Goal: Transaction & Acquisition: Book appointment/travel/reservation

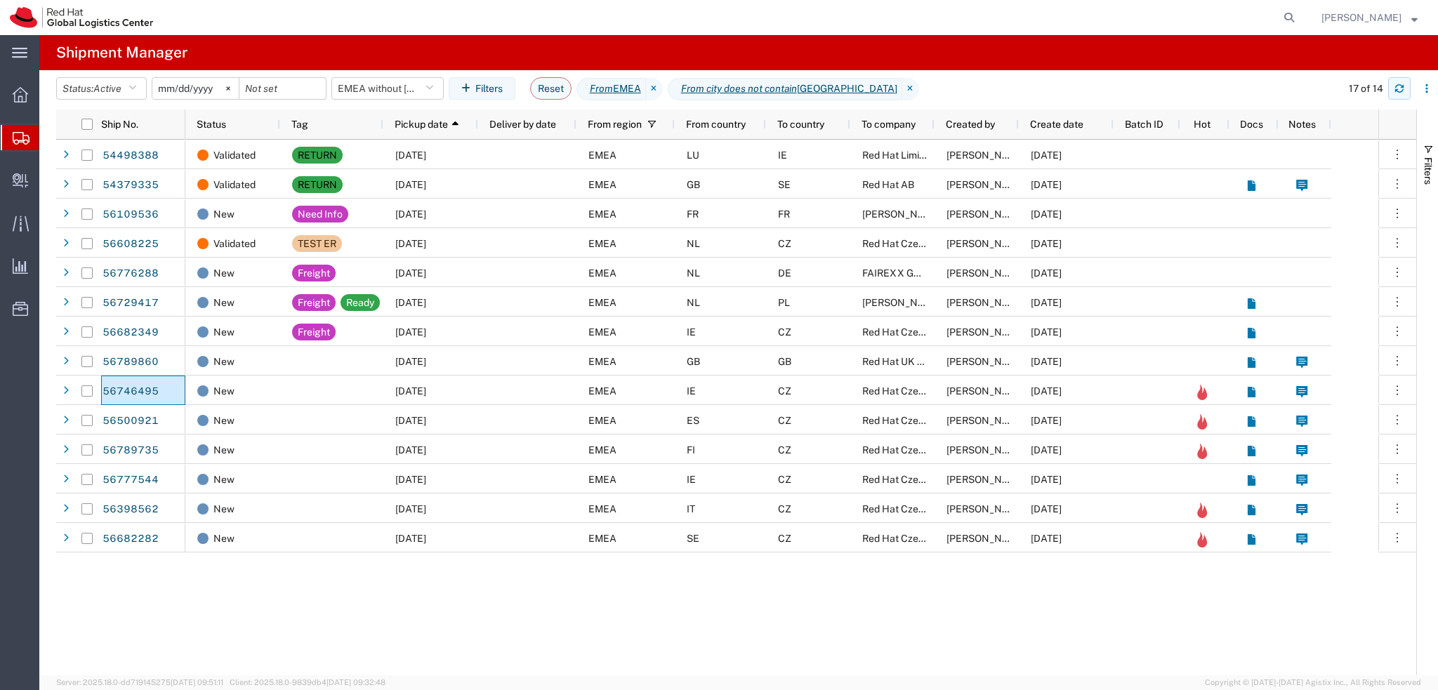
click at [1404, 92] on icon "button" at bounding box center [1399, 89] width 10 height 10
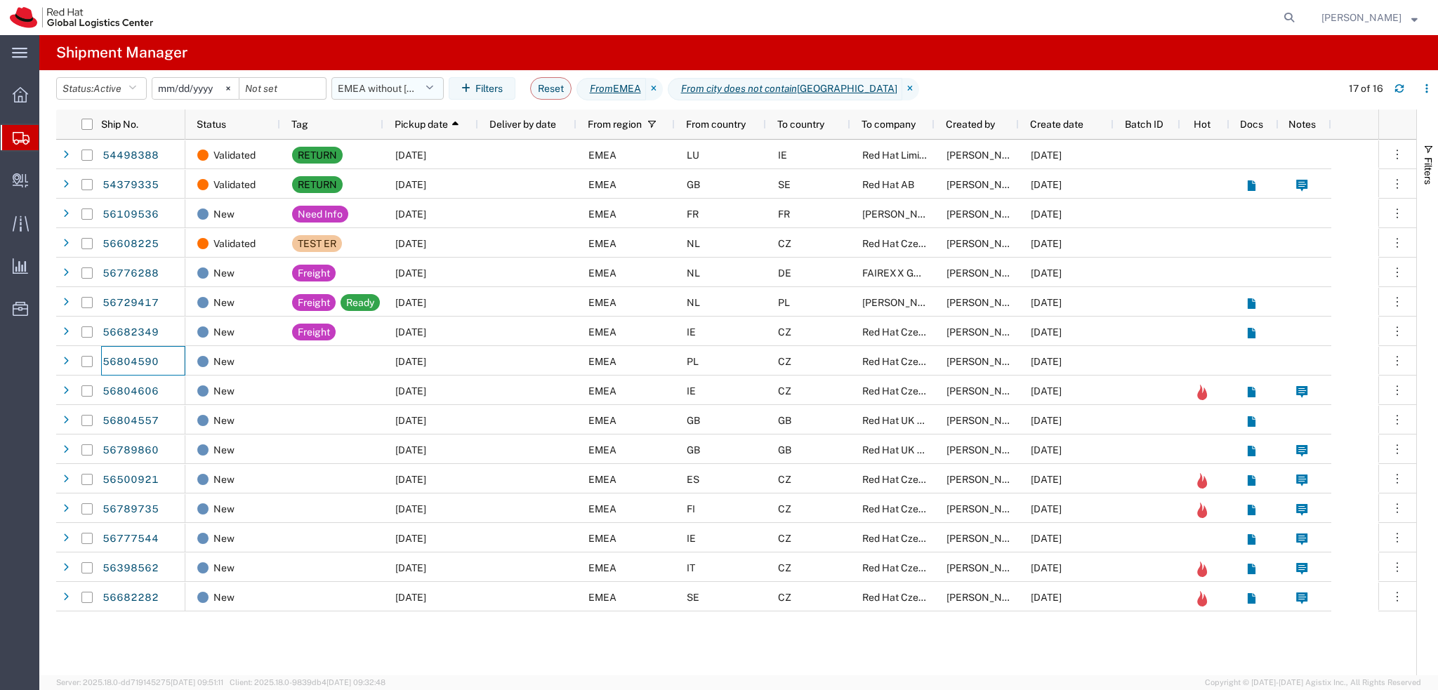
click at [380, 86] on button "EMEA without Brno" at bounding box center [387, 88] width 112 height 22
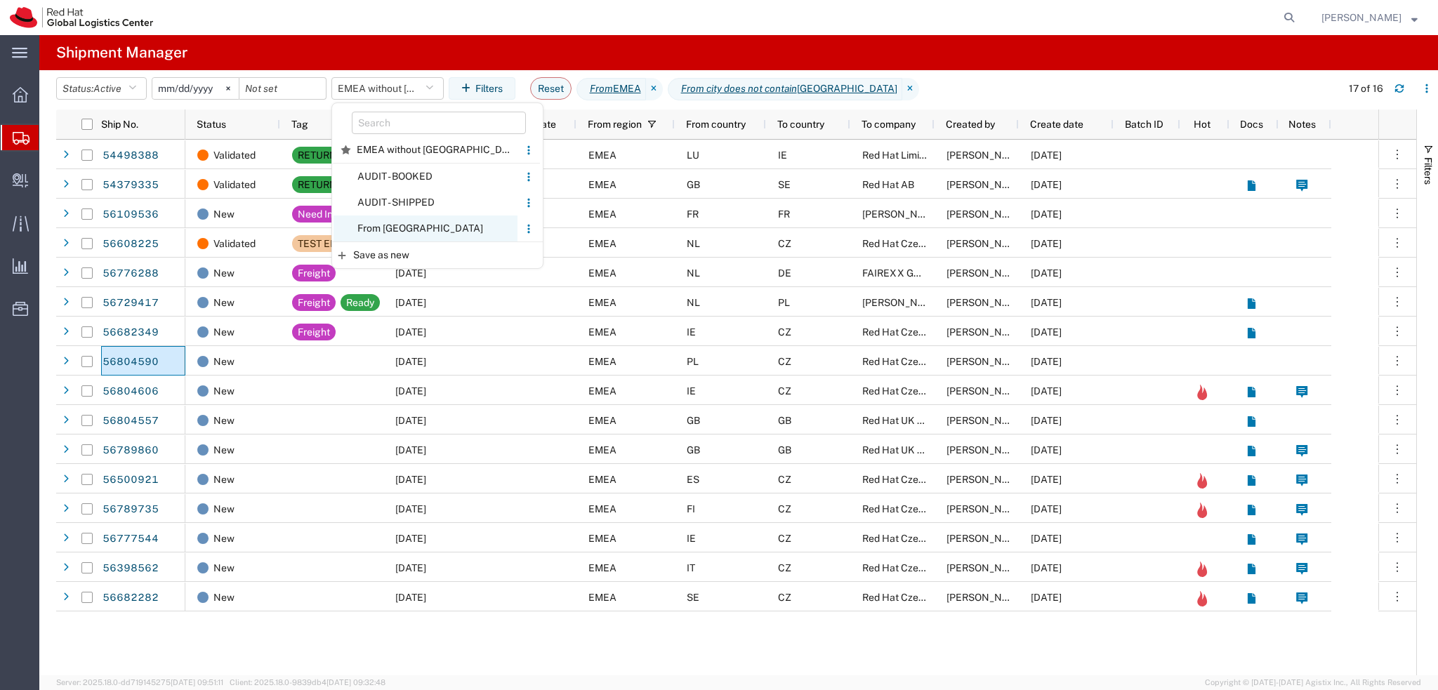
click at [458, 230] on span "From CZ" at bounding box center [426, 229] width 184 height 26
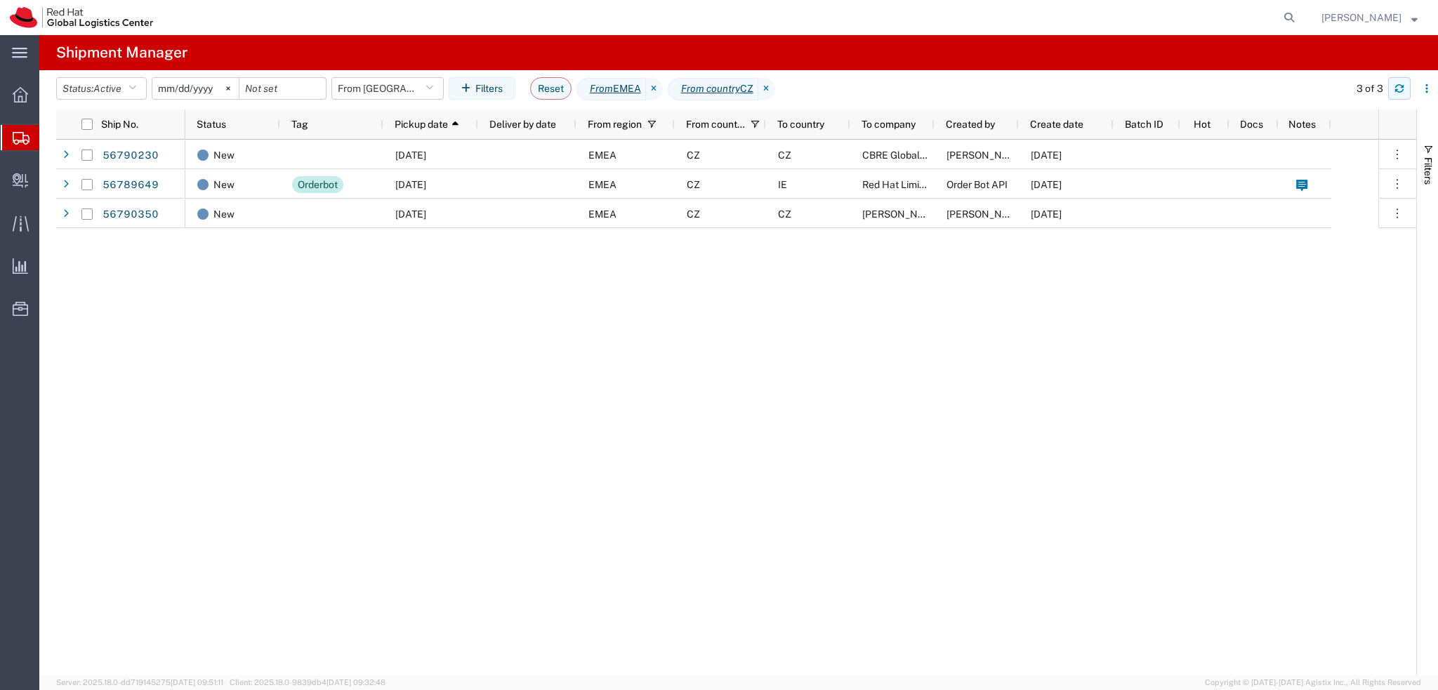
drag, startPoint x: 1413, startPoint y: 88, endPoint x: 1400, endPoint y: 88, distance: 13.4
click at [1413, 88] on div "3 of 3" at bounding box center [1390, 88] width 96 height 22
click at [1400, 88] on icon "button" at bounding box center [1399, 89] width 10 height 10
click at [375, 90] on button "From CZ" at bounding box center [387, 88] width 112 height 22
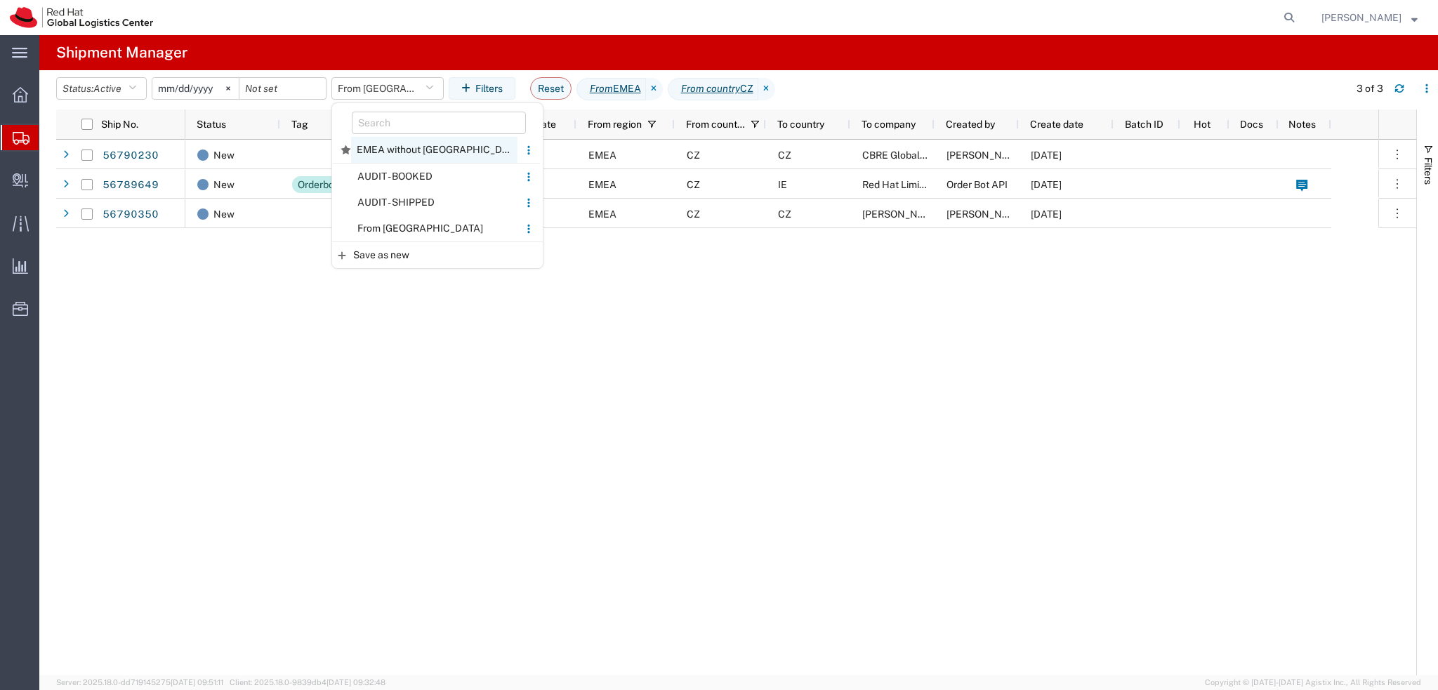
click at [417, 150] on span "EMEA without Brno" at bounding box center [434, 150] width 166 height 26
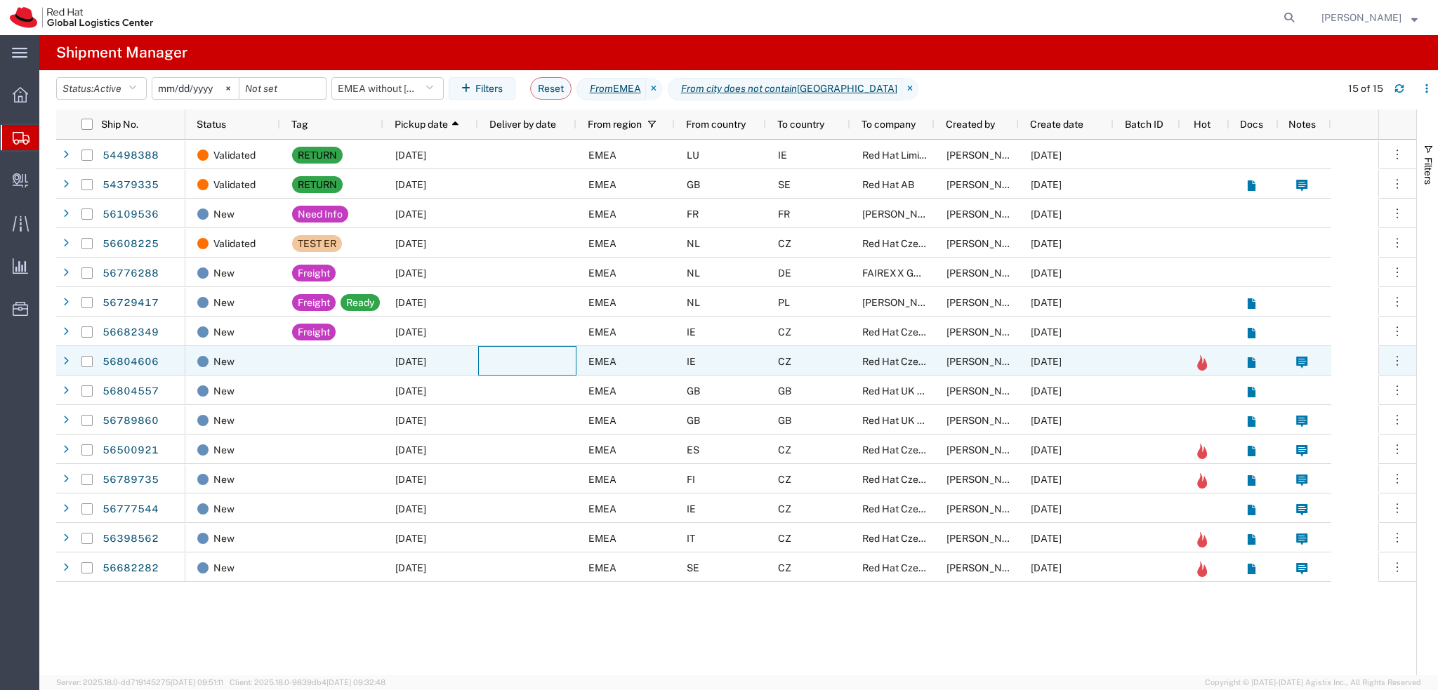
click at [493, 358] on div at bounding box center [527, 360] width 98 height 29
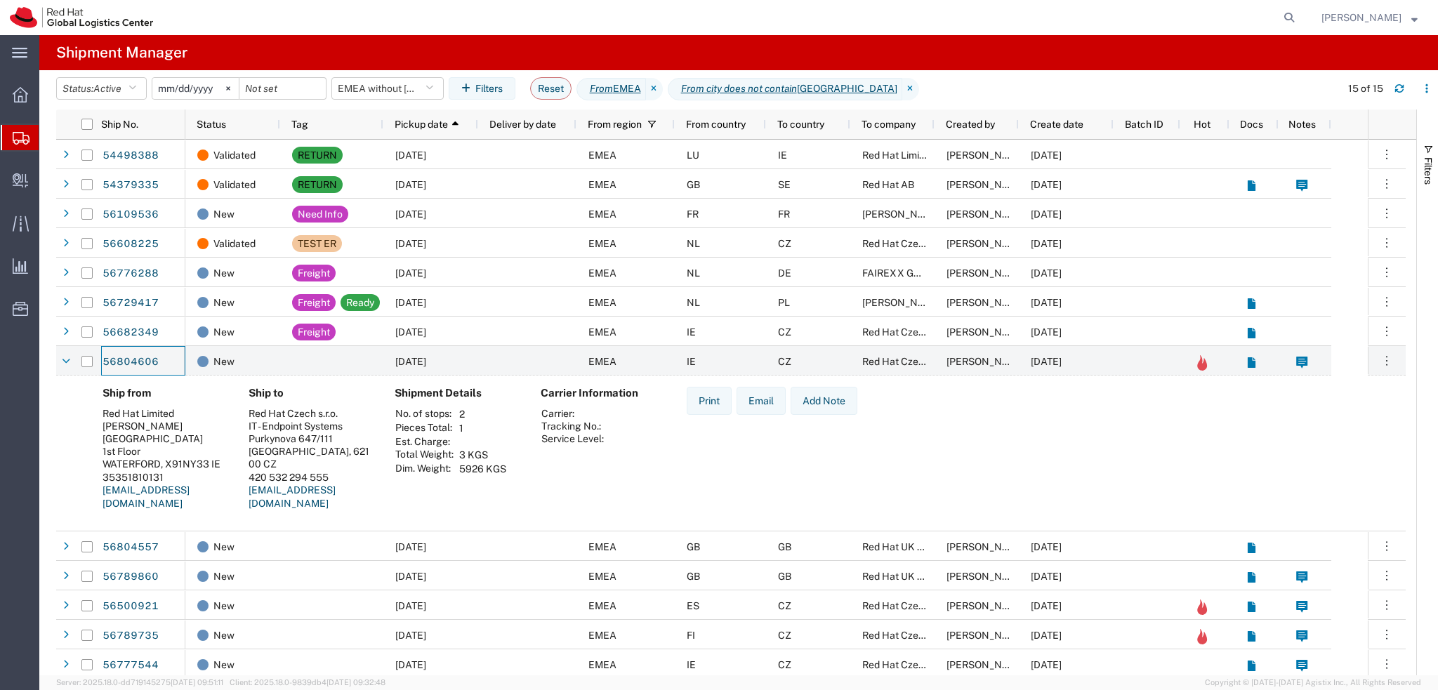
click at [1412, 91] on div "15 of 15" at bounding box center [1385, 88] width 105 height 22
click at [1404, 88] on button "button" at bounding box center [1399, 88] width 22 height 22
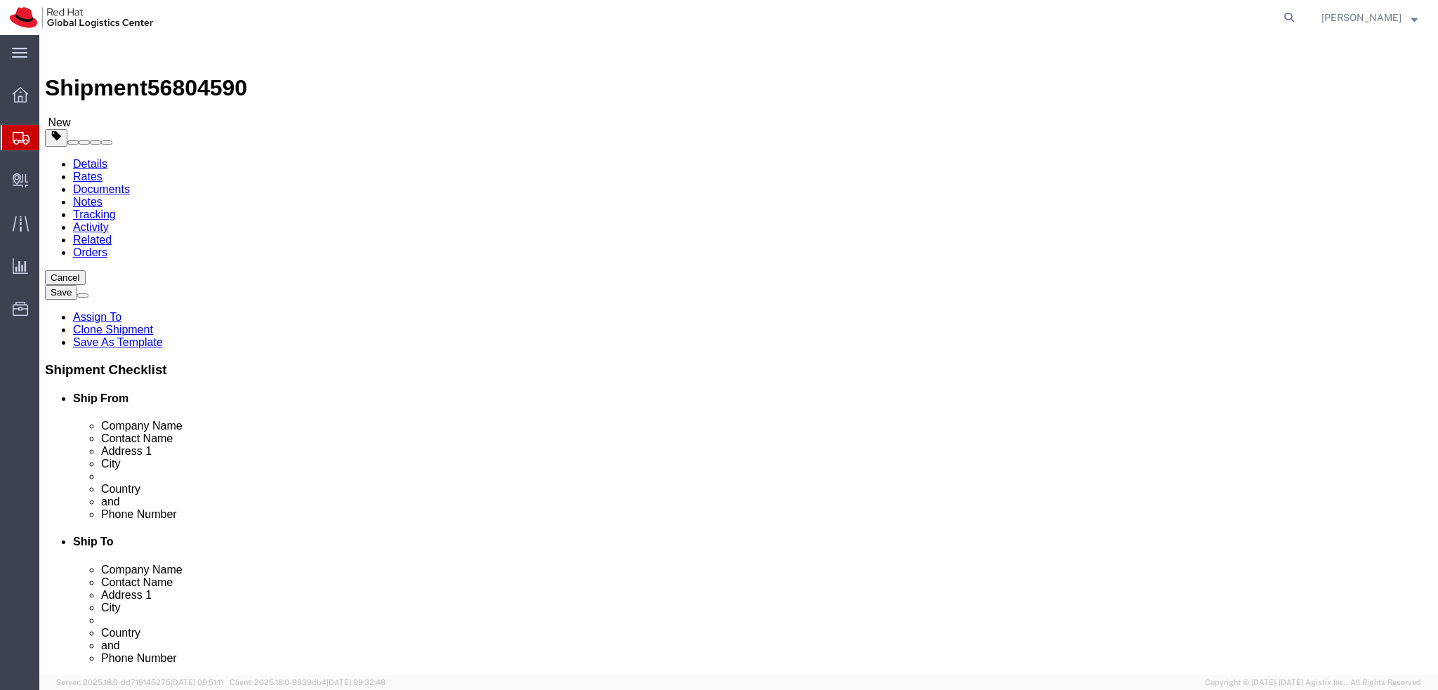
select select
select select "38036"
click input "Jaroslaw Stakun"
drag, startPoint x: 341, startPoint y: 293, endPoint x: 132, endPoint y: 293, distance: 208.5
click div "Contact Name Jaroslaw Stakun"
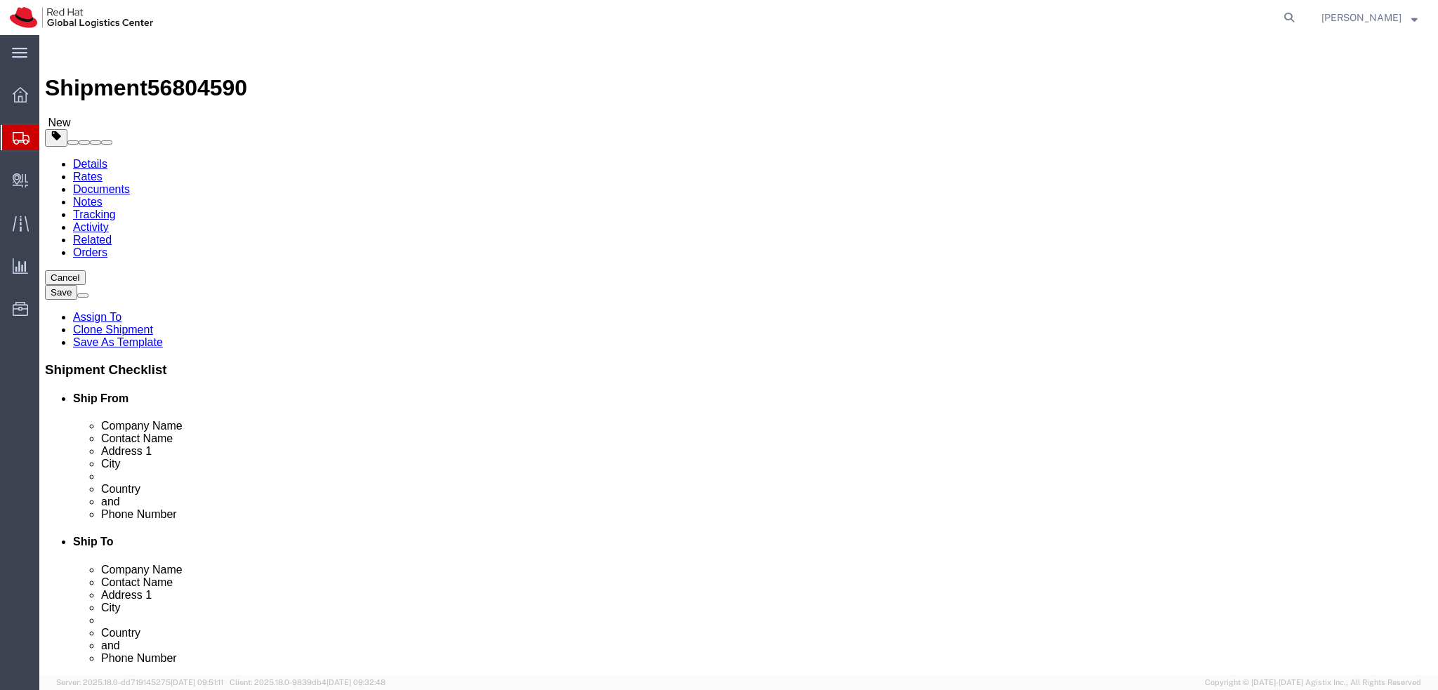
click label "Address 1"
click input "Jaroslaw Stakun"
drag, startPoint x: 341, startPoint y: 293, endPoint x: 146, endPoint y: 290, distance: 195.2
click div "Contact Name Jaroslaw Stakun"
drag, startPoint x: 298, startPoint y: 263, endPoint x: 153, endPoint y: 268, distance: 145.4
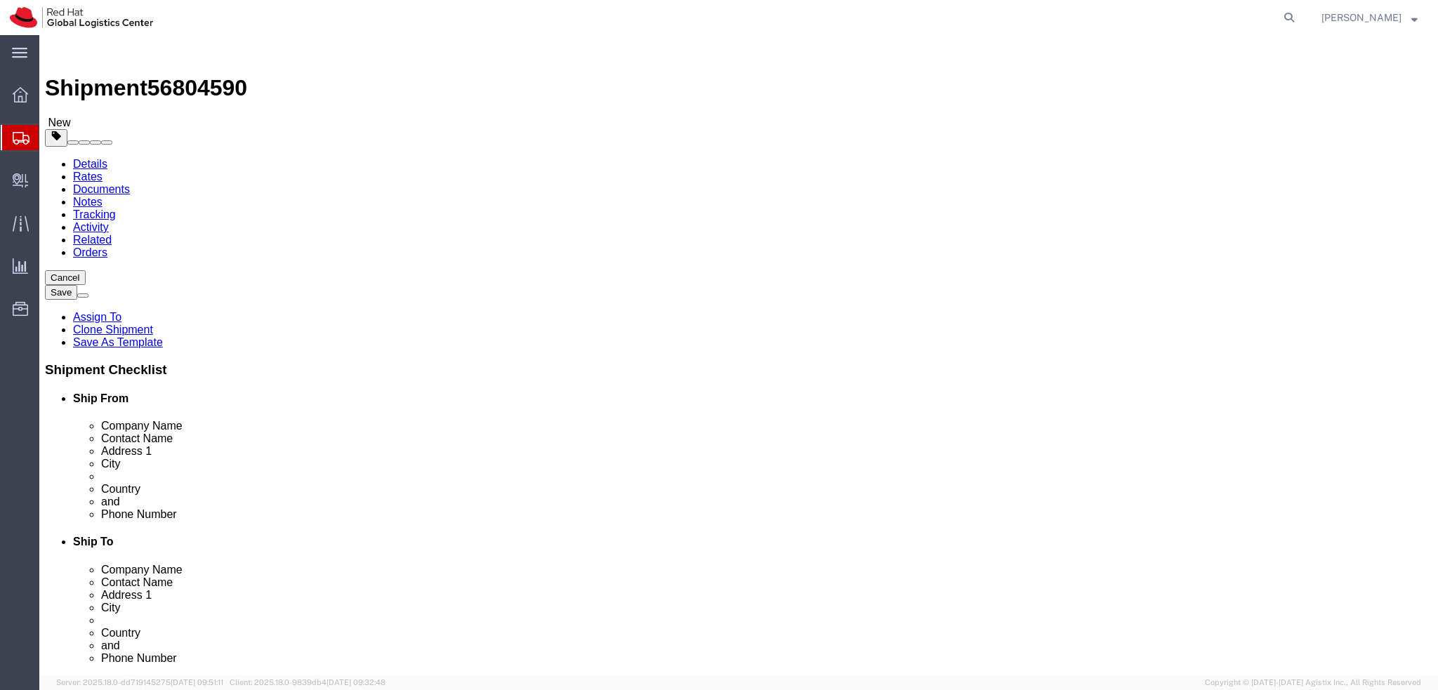
click div "Company Name Red Hat"
paste input "Jaroslaw Stakun"
type input "Jaroslaw Stakun"
click div "Location My Profile Location RH - Amsterdam - MSO RH - Amsterdam Data Center RH…"
click input "ul. Kochanowskiego 8D/155"
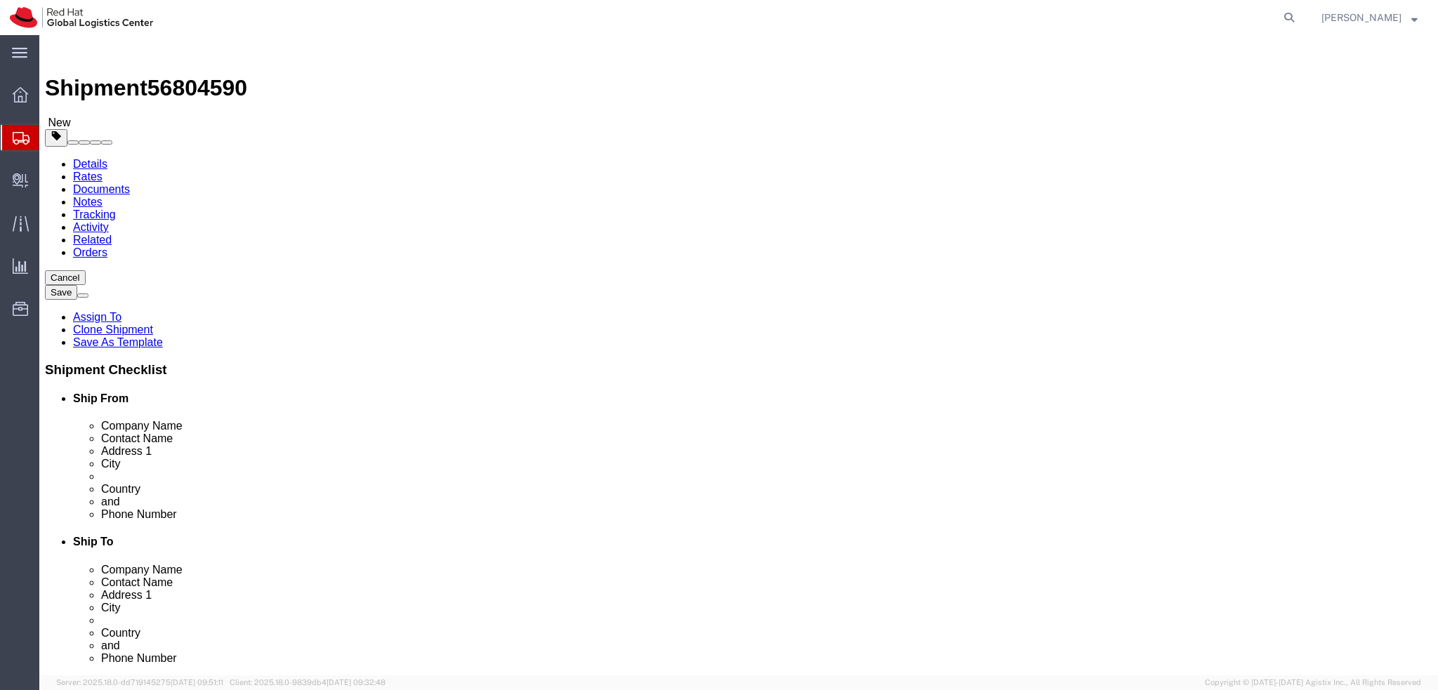
click input "text"
click label "Address 2"
click link "Package Information"
click dd "1.00 PLN"
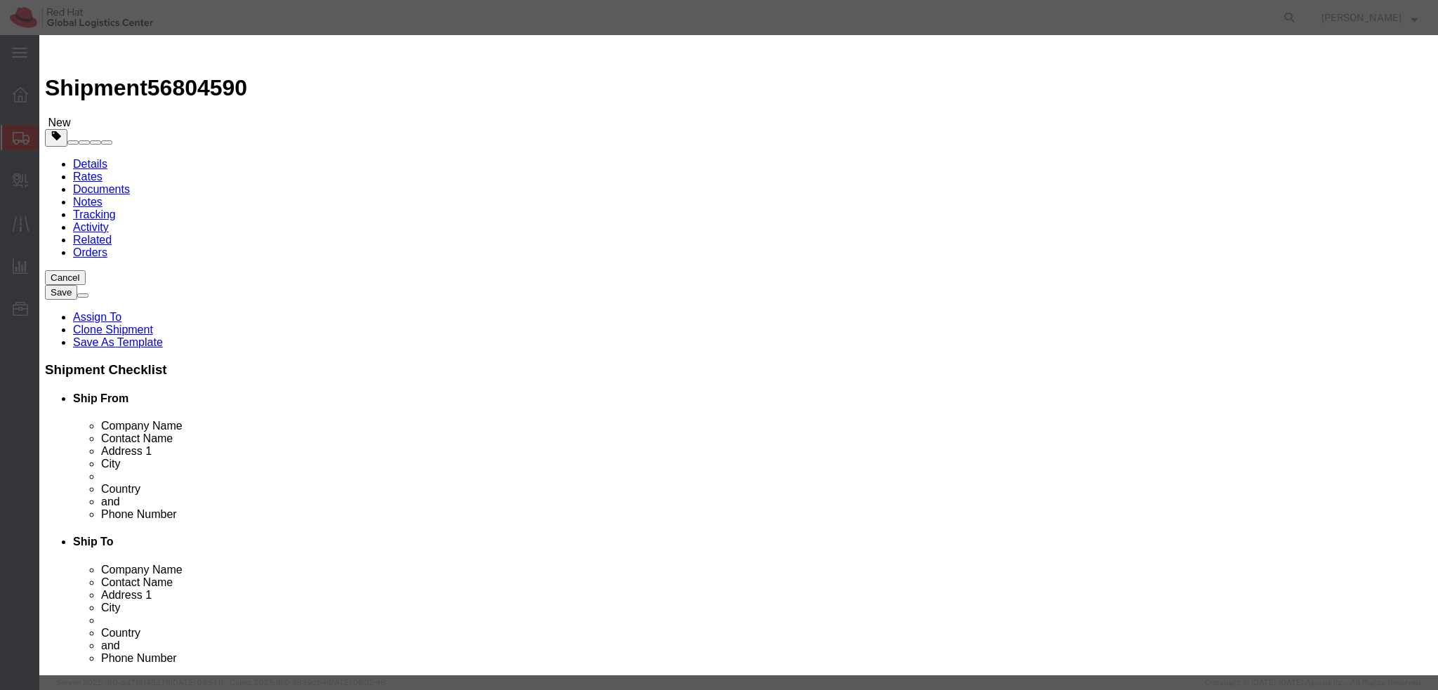
click textarea
type textarea "Documents"
click button "Save & Close"
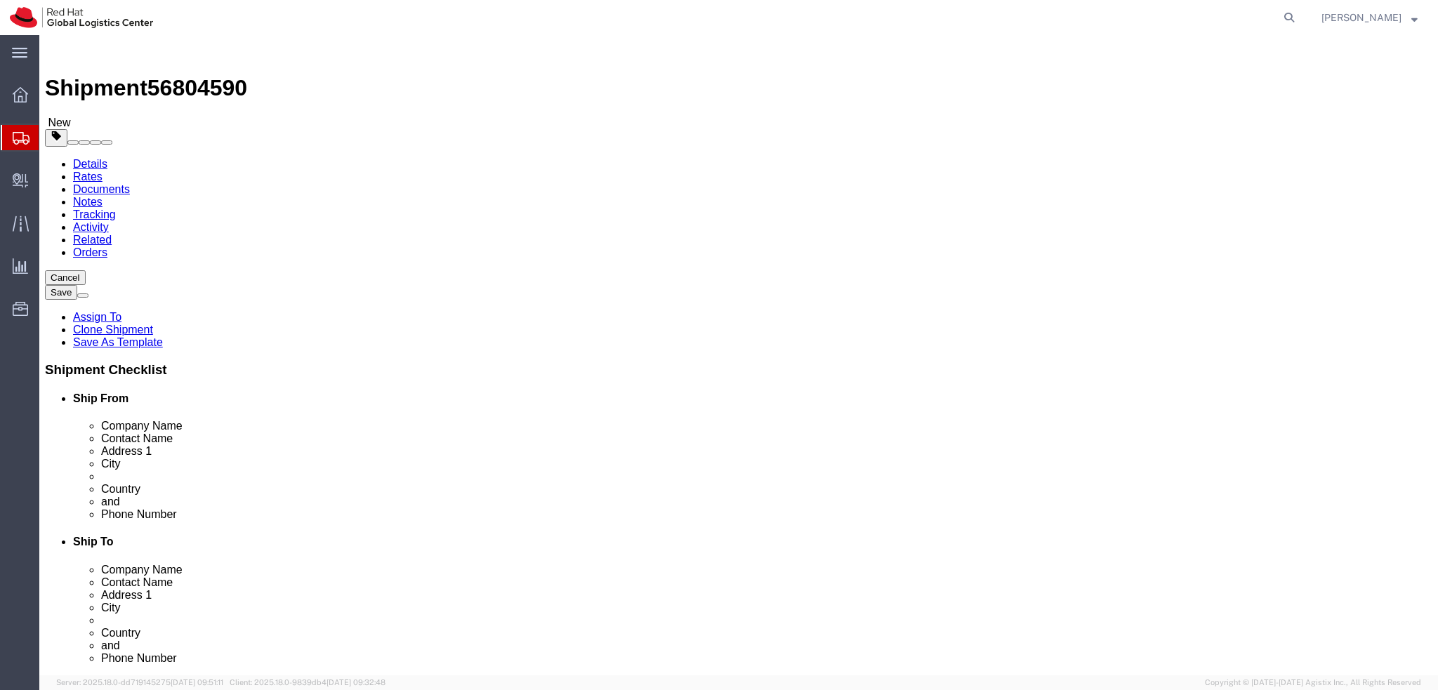
click icon
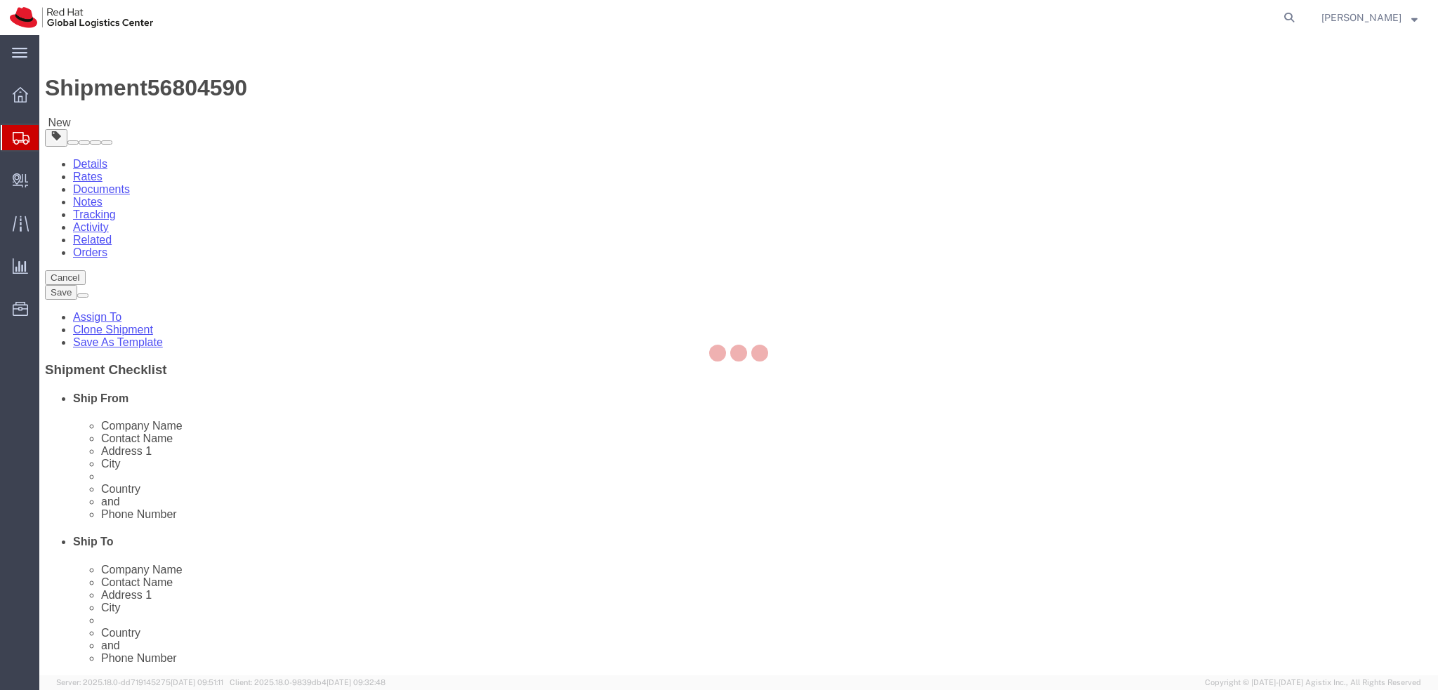
select select "COSTCENTER"
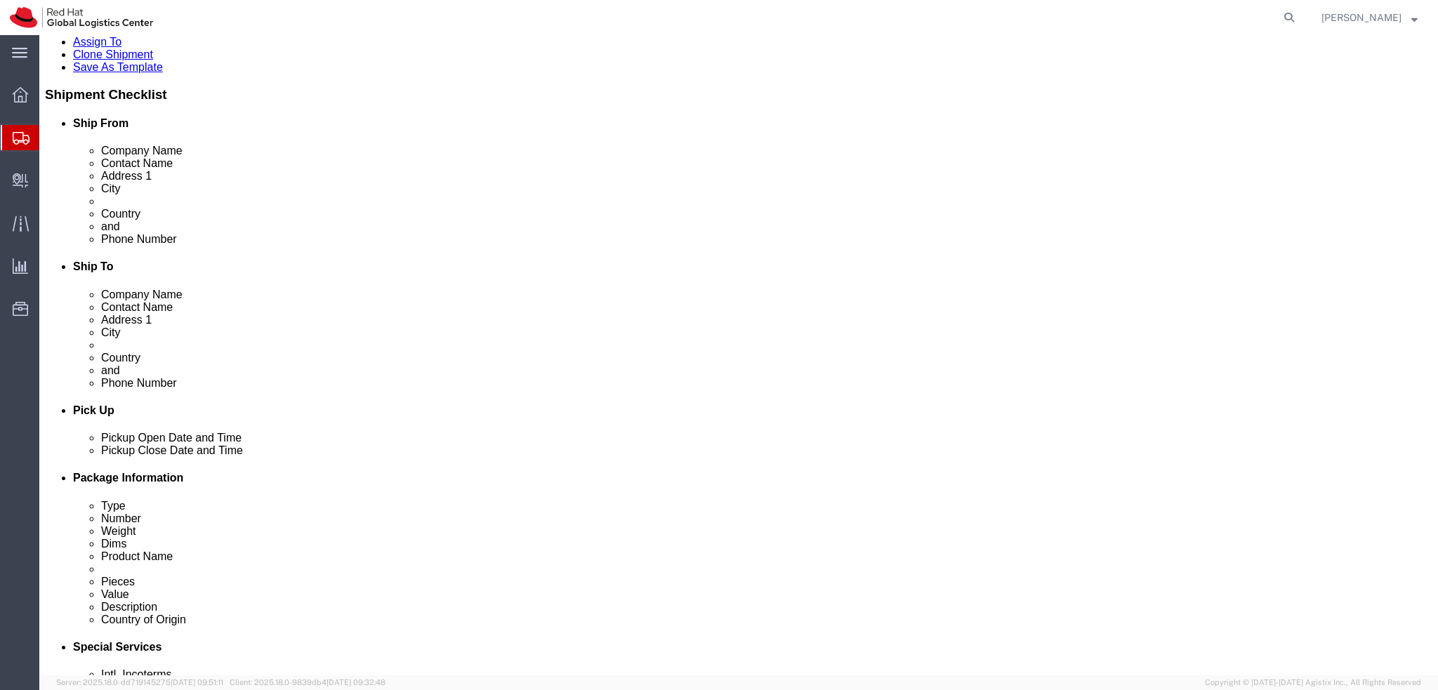
scroll to position [281, 0]
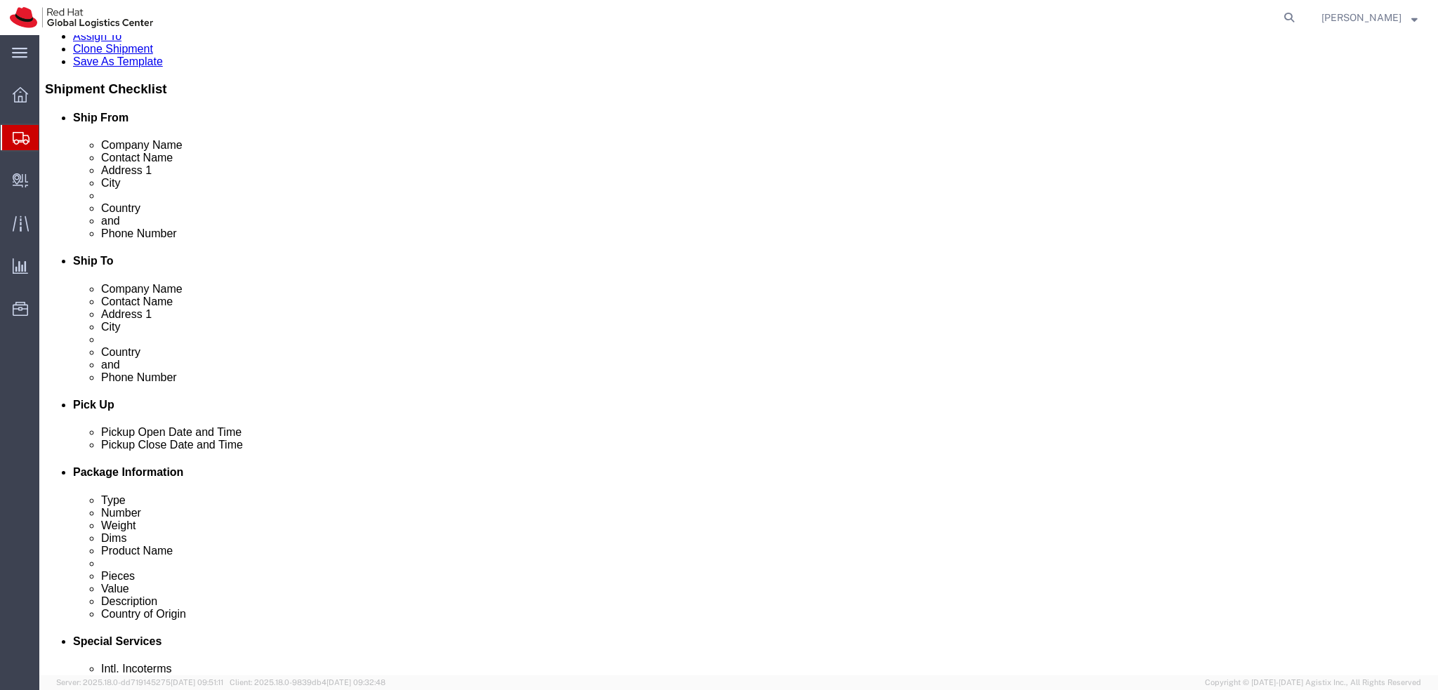
click button "Rate Shipment"
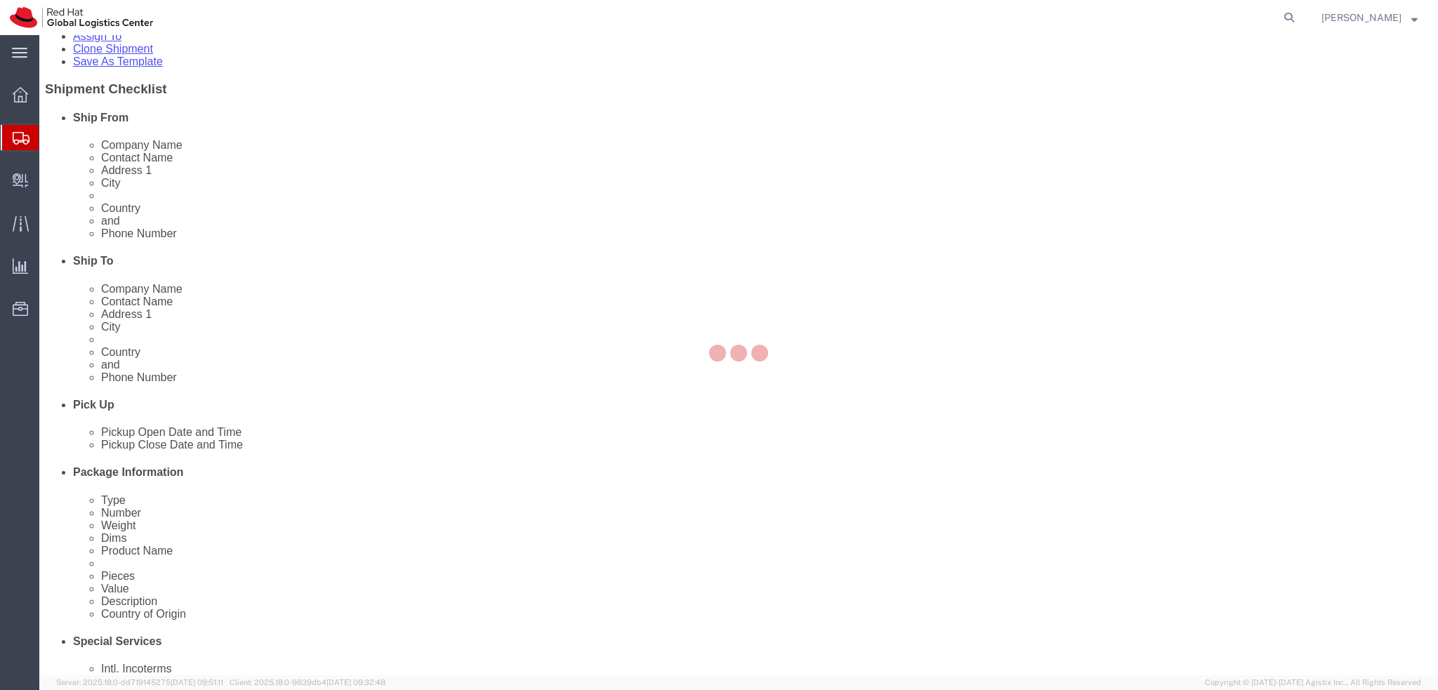
scroll to position [0, 0]
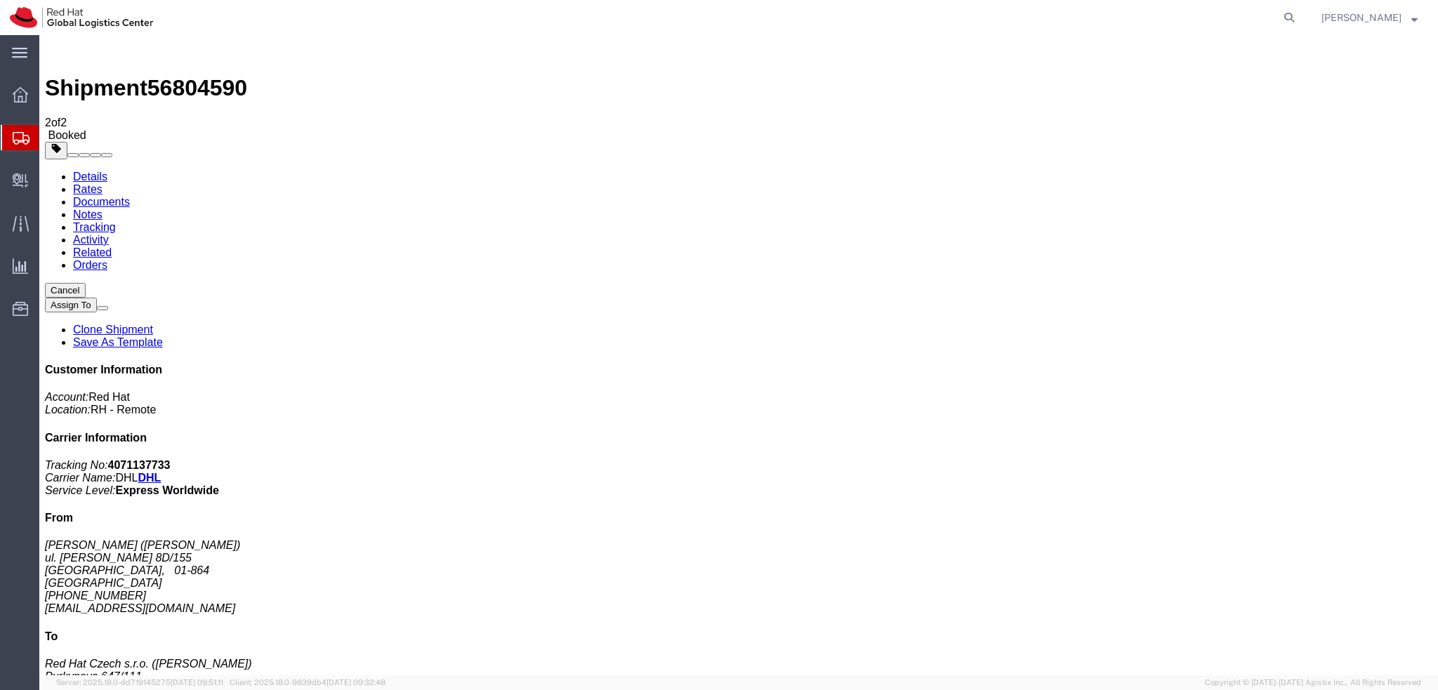
click at [89, 171] on link "Details" at bounding box center [90, 177] width 34 height 12
click link "Schedule pickup request"
click address "Jaroslaw Stakun (Jaroslaw Stakun) ul. Kochanowskiego 8D/155 Warszawa, 01-864 Po…"
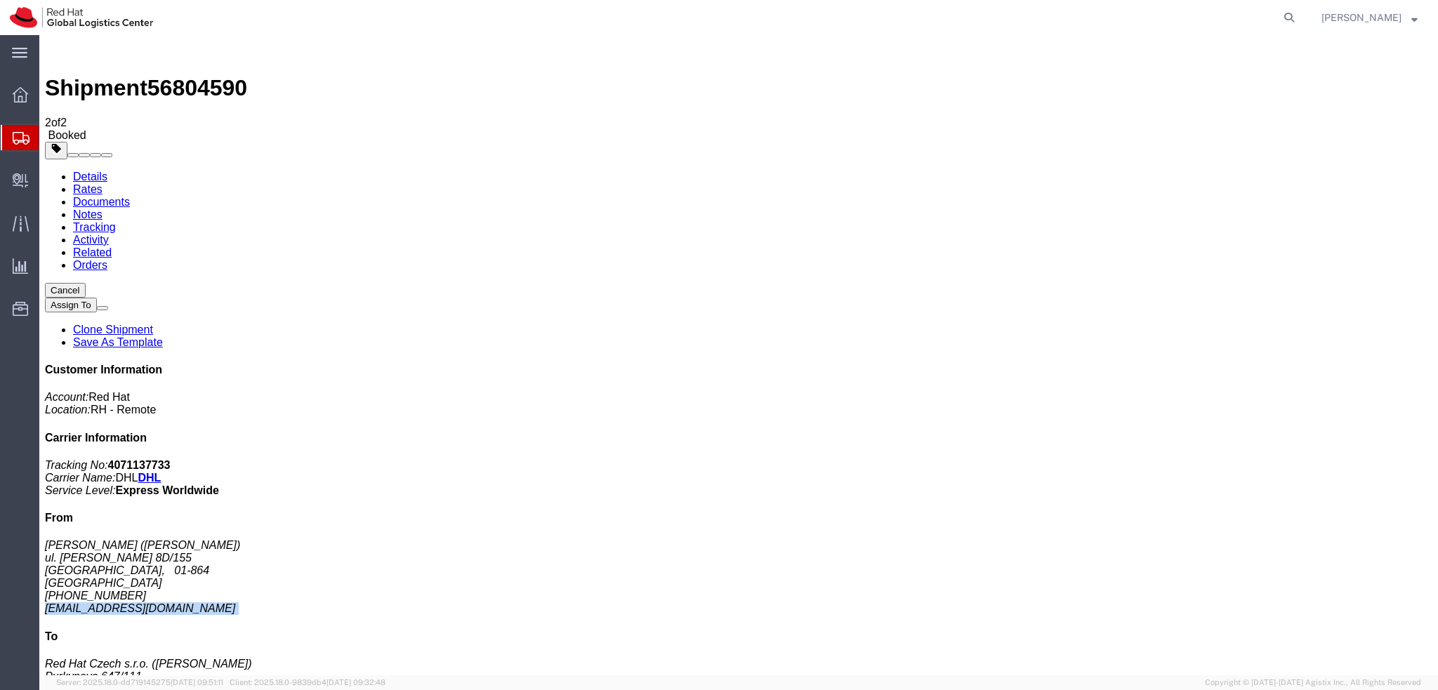
copy div "jstakun@redhat.com"
click link "Documents"
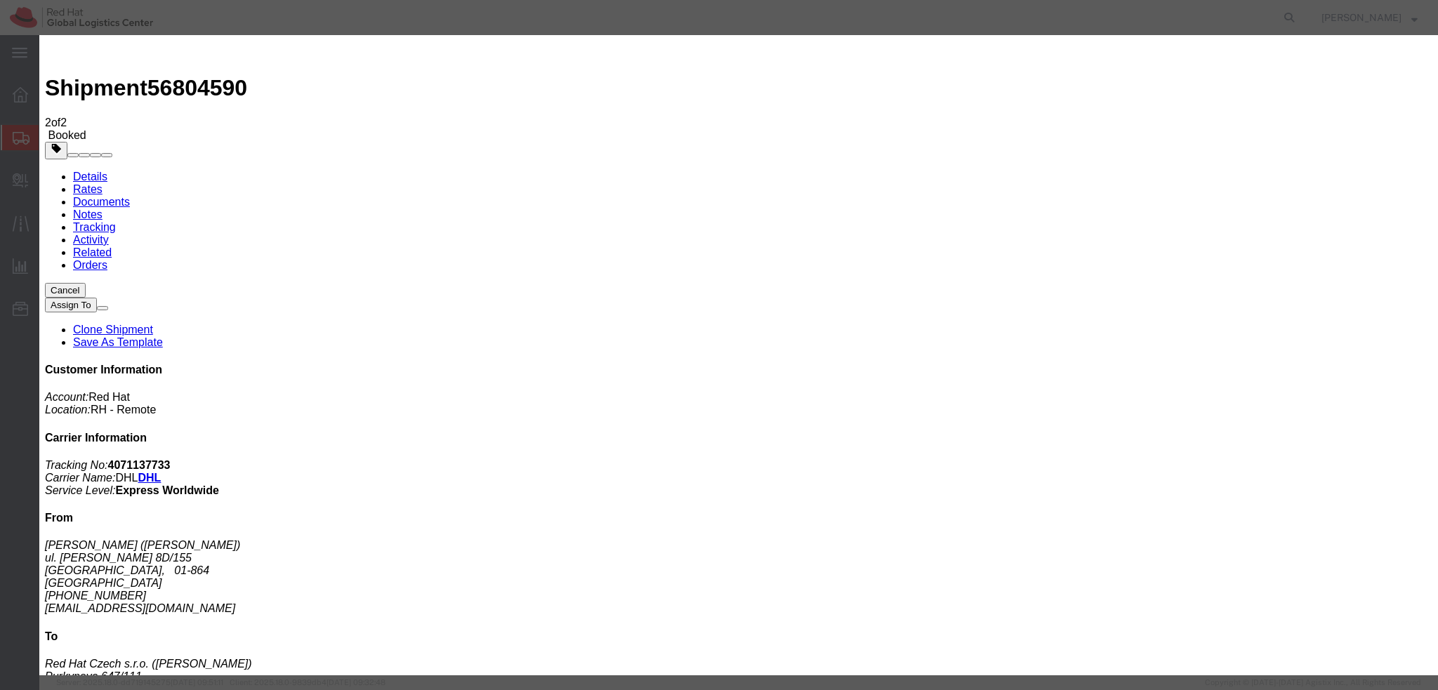
paste input "jstakun@redhat.com"
type input "jstakun@redhat.com"
paste textarea "Hi [PERSON_NAME], please find the label for your shipment to Ra'anana attached …"
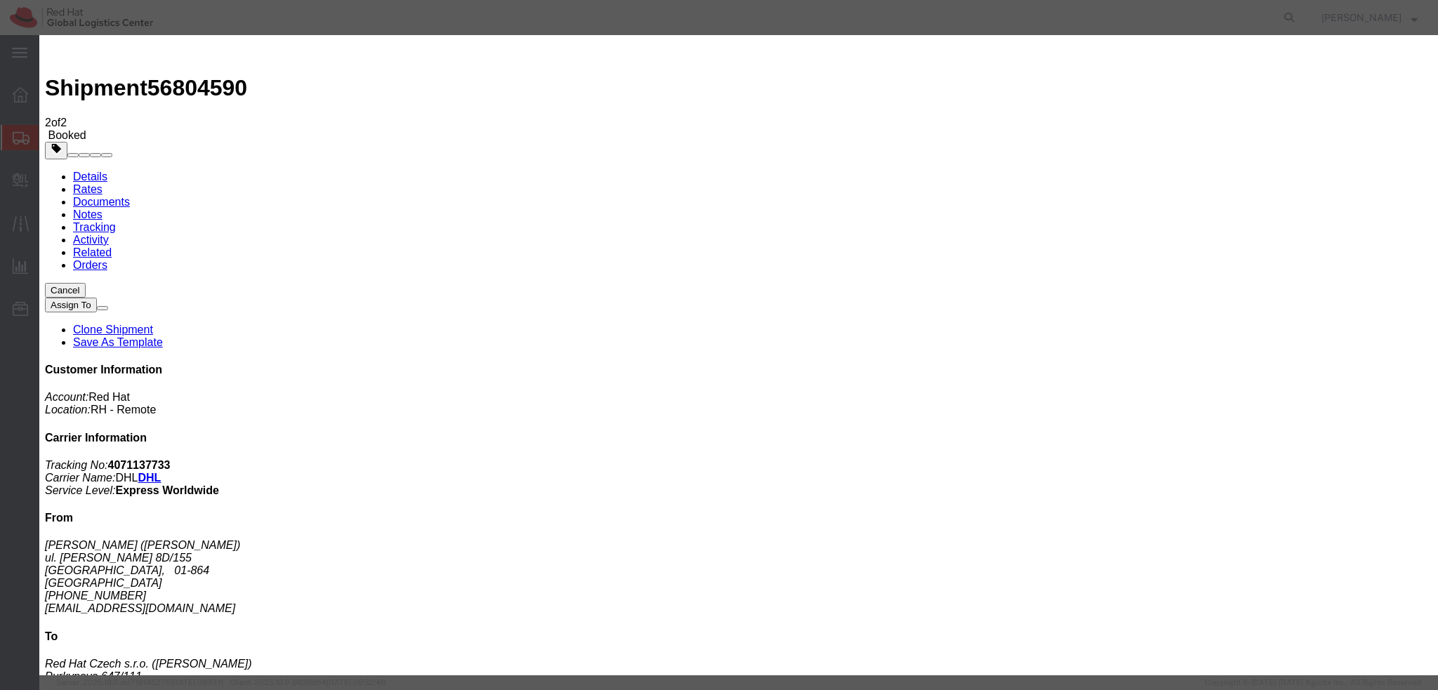
type textarea "Hi Jaroslaw, please find the label for your shipment to Brno attached to this e…"
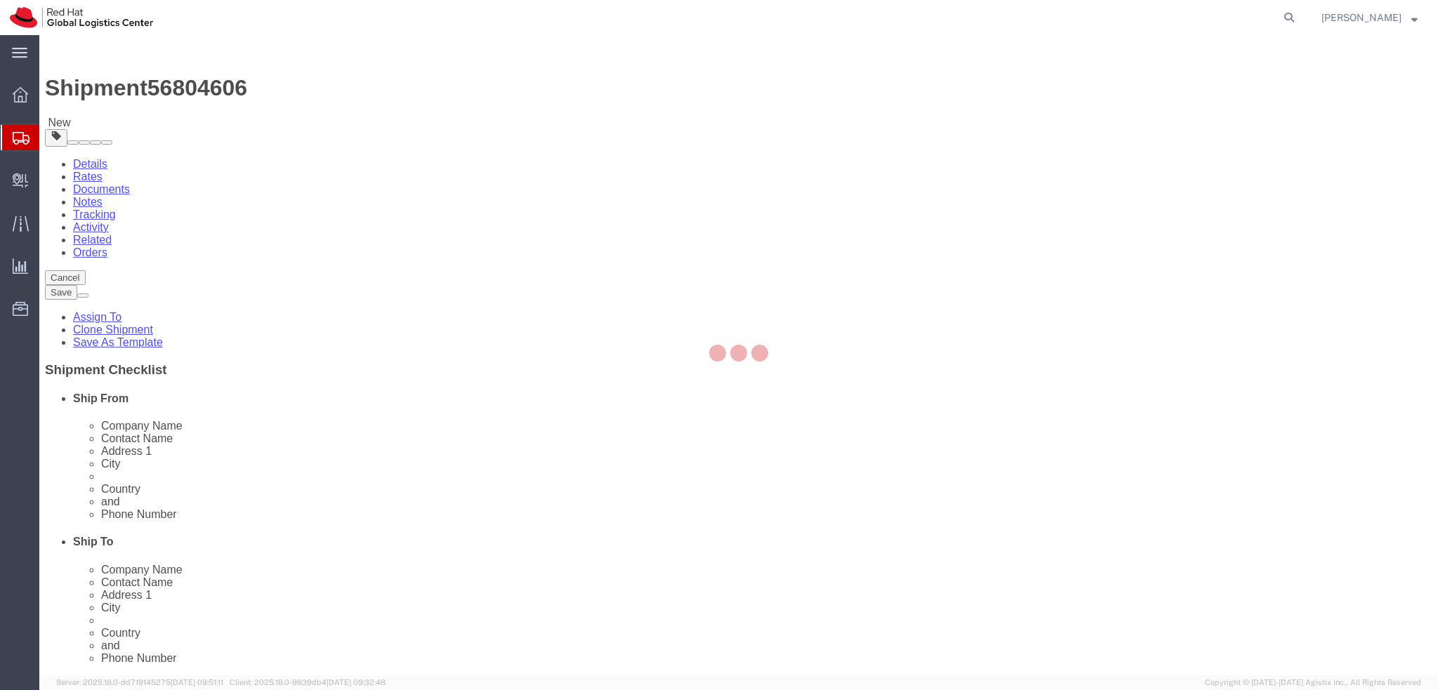
select select "38045"
select select "38036"
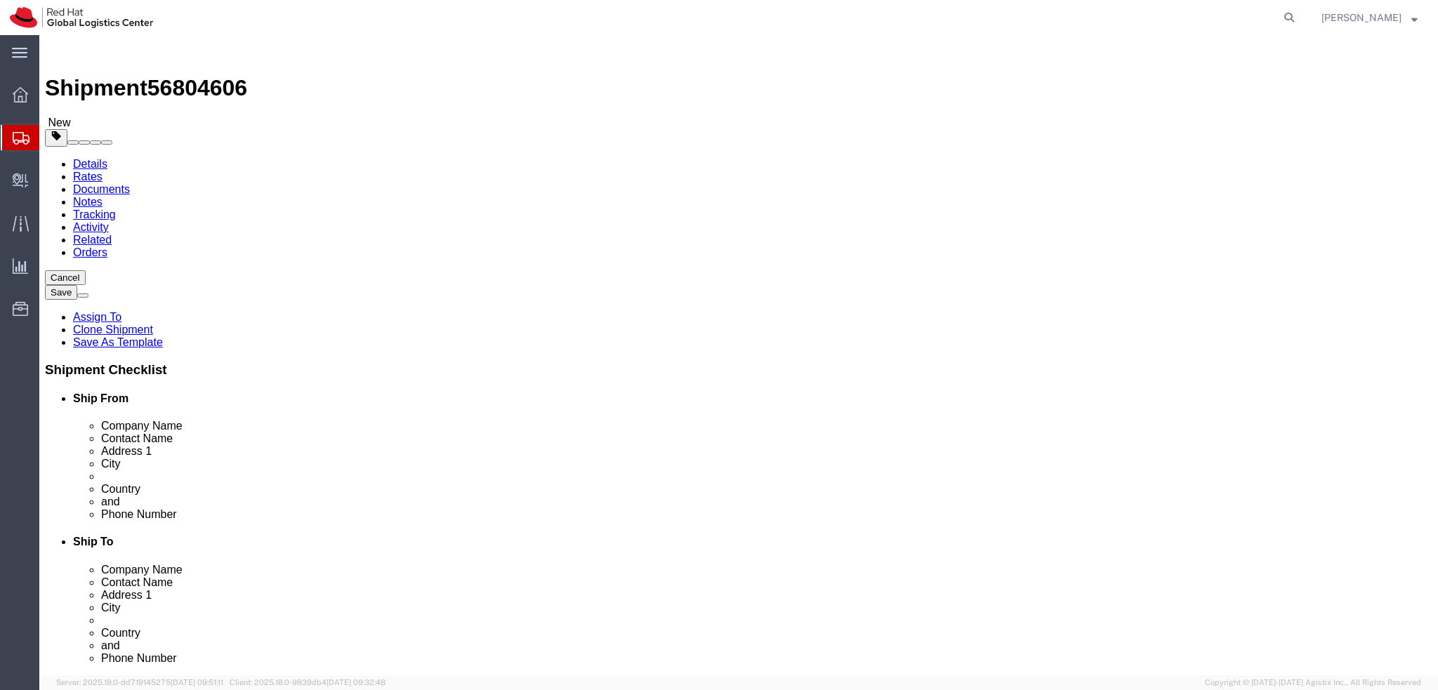
click icon
click dd "7.00 EUR"
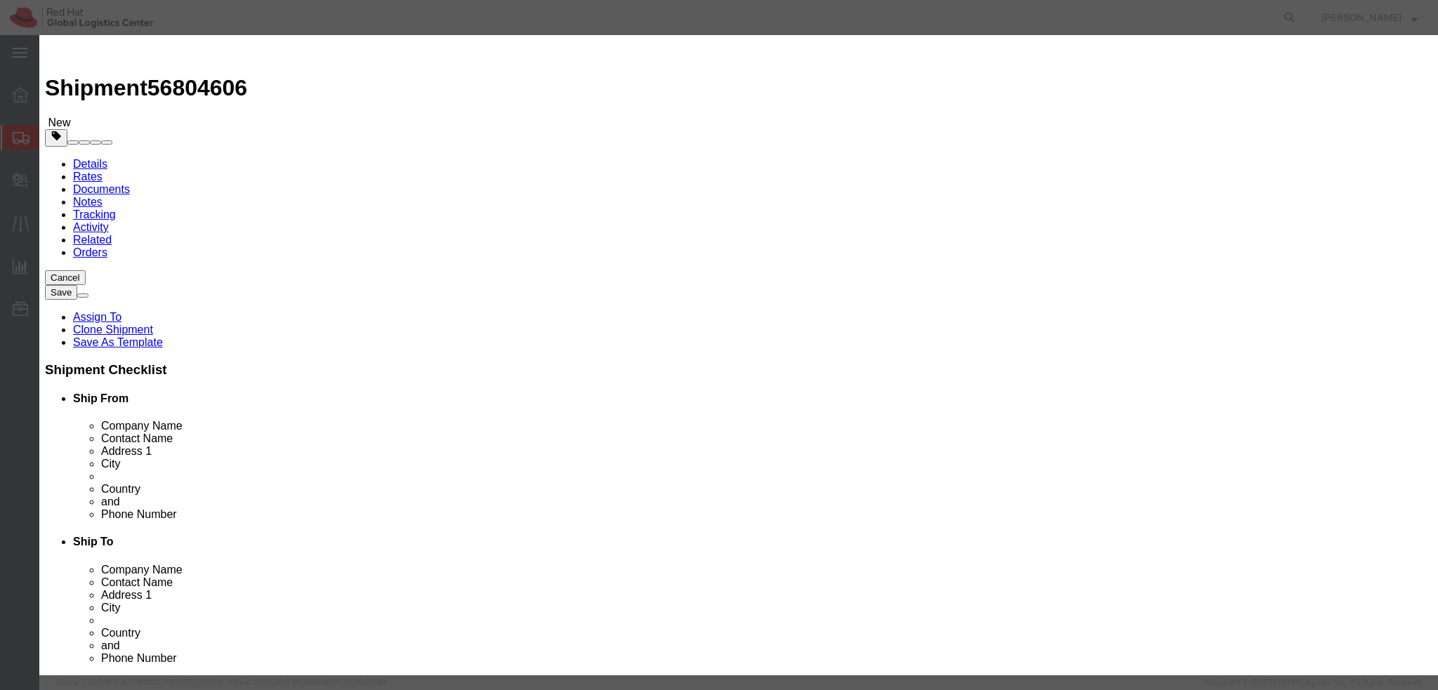
click input "7.00"
type input "500"
click textarea
type textarea "Laptop"
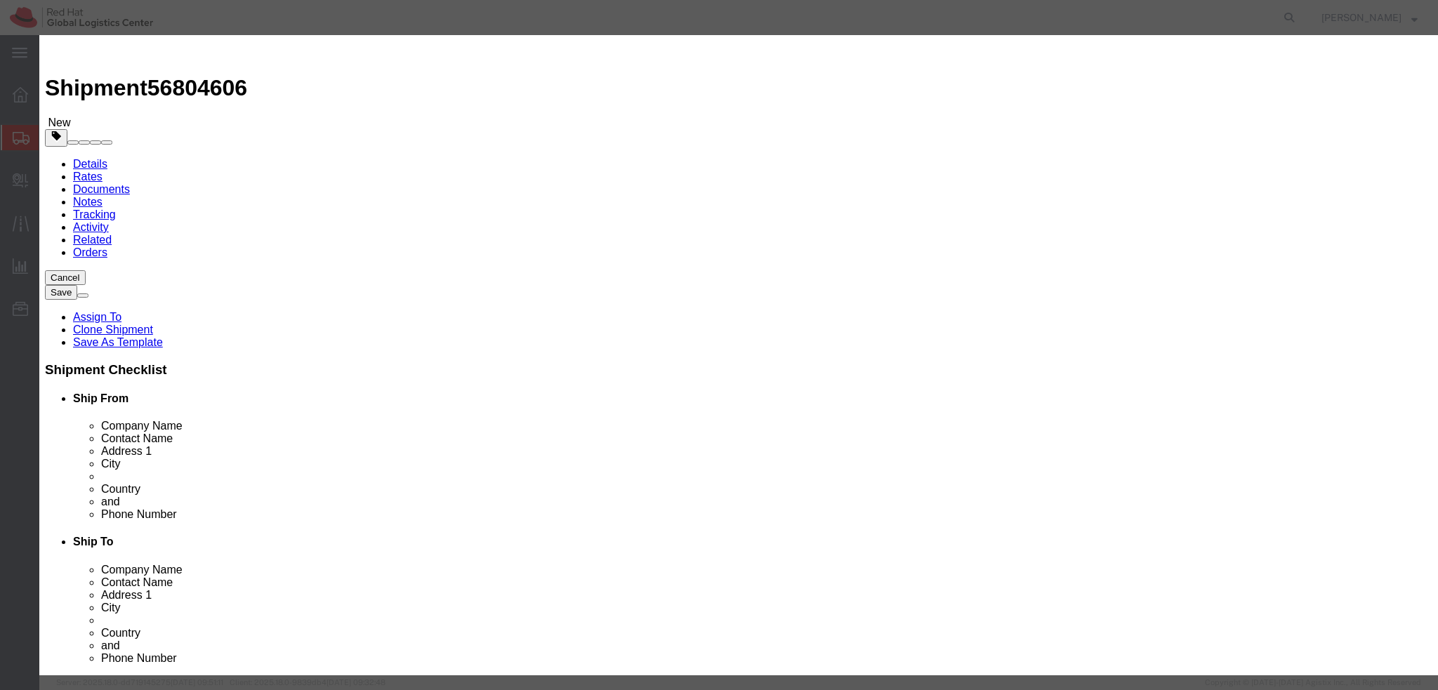
click button "Save & Close"
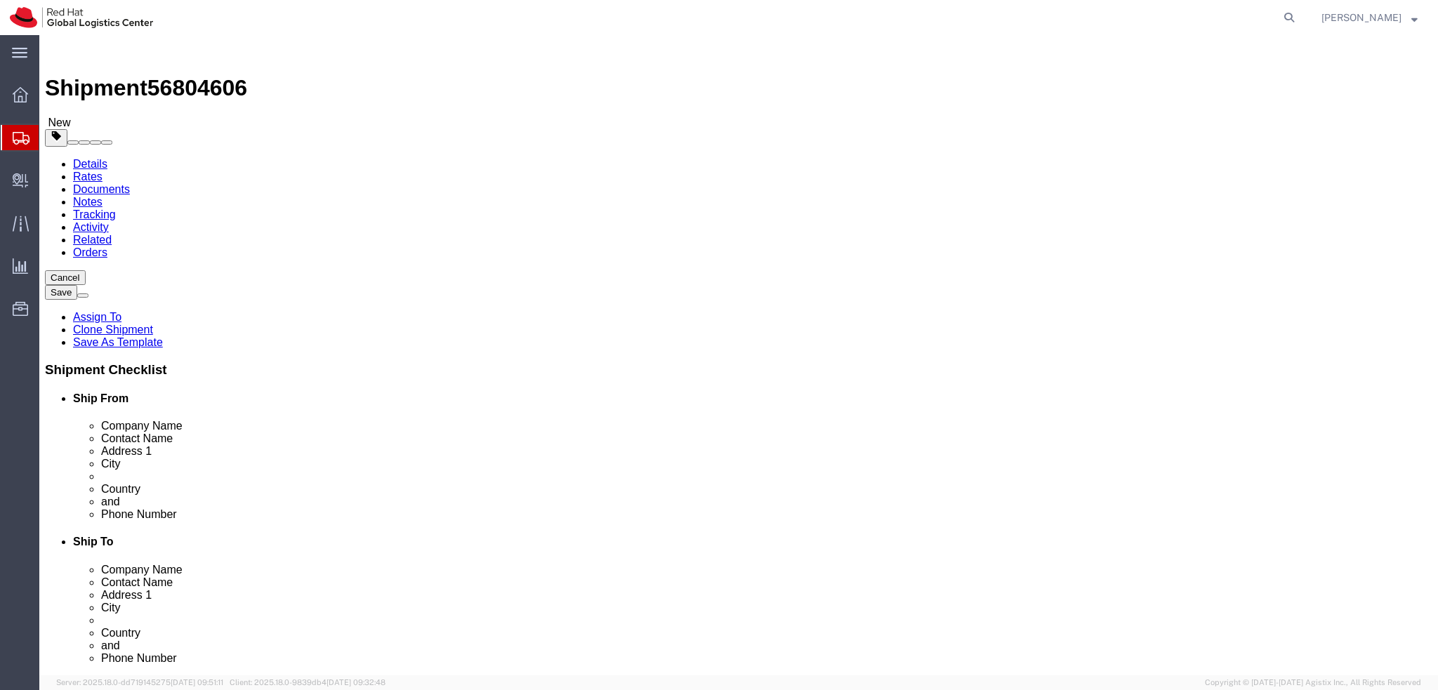
click input "450.00"
type input "45.00"
click input "300.00"
type input "30.00"
click input "100.00"
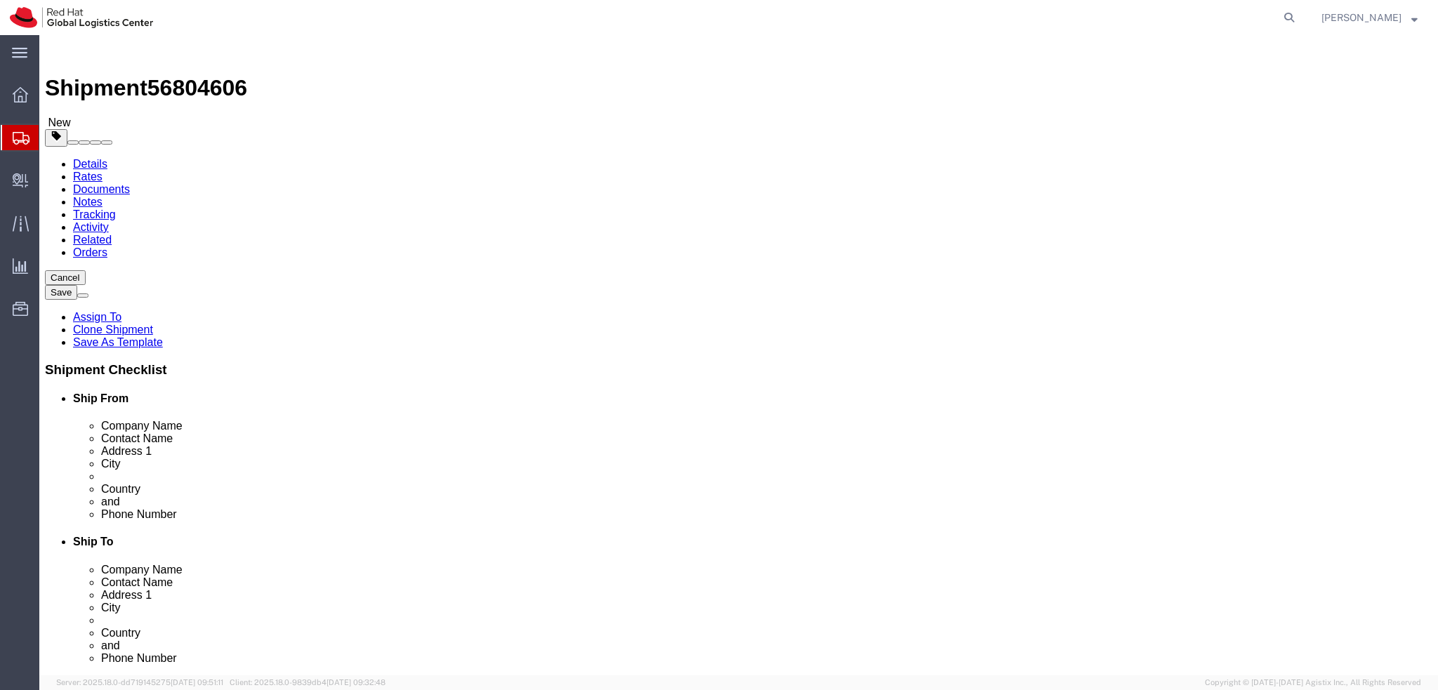
type input "10.00"
click icon
click input "Return Label Required"
checkbox input "false"
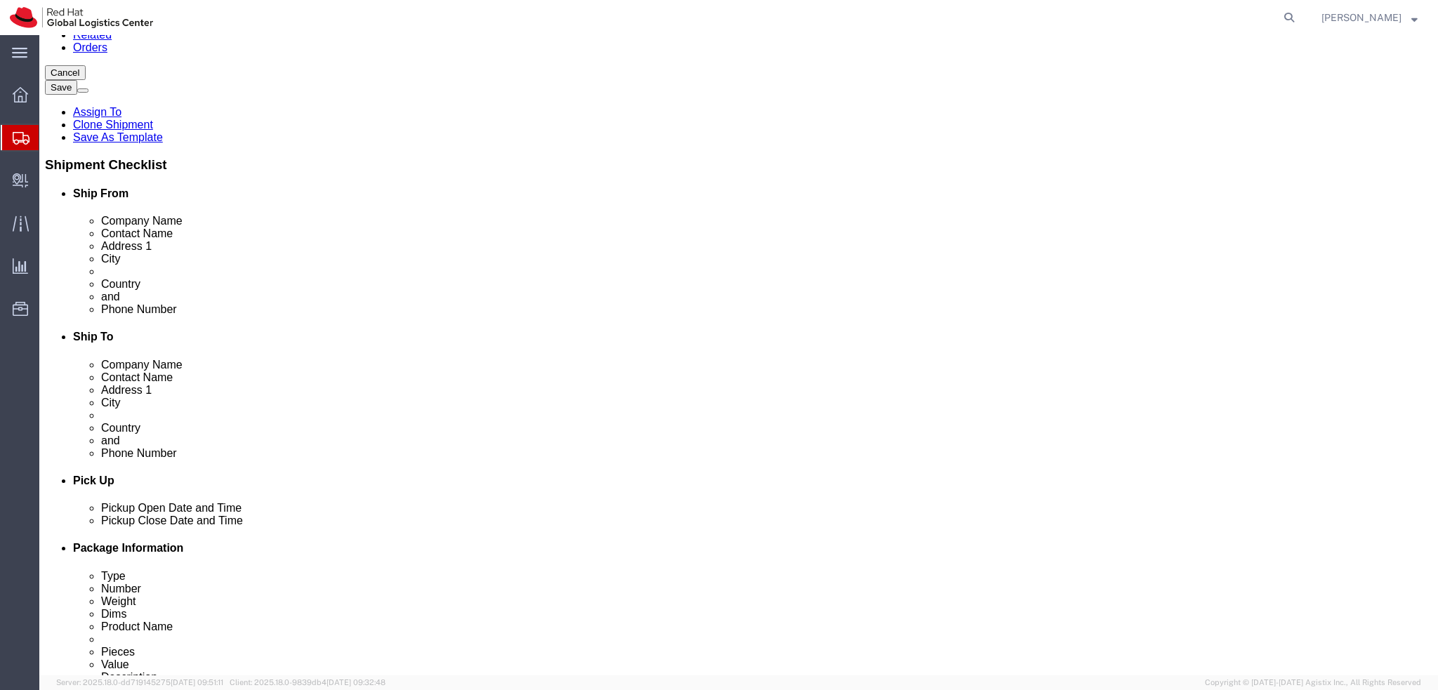
scroll to position [211, 0]
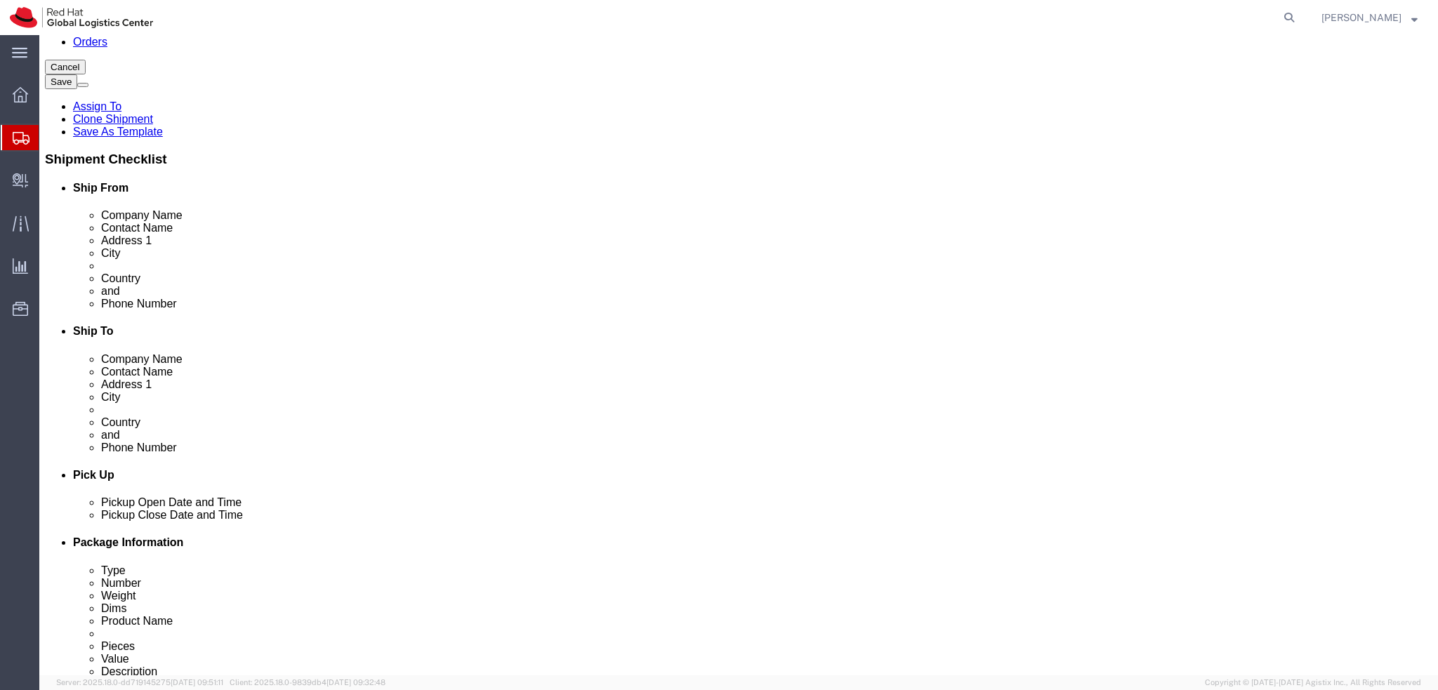
type input "850"
click div "Intl. Incoterms Select Carriage Insurance Paid Carriage Paid To Cost and Freigh…"
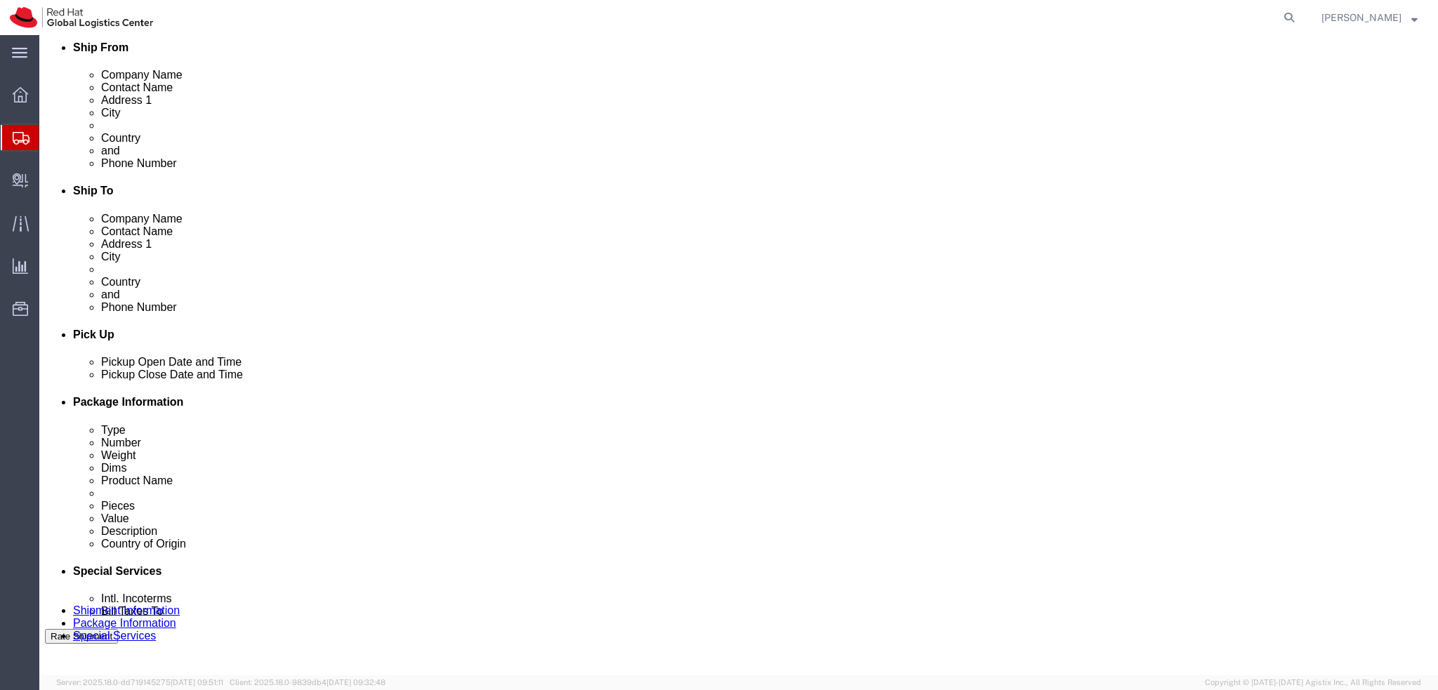
scroll to position [0, 0]
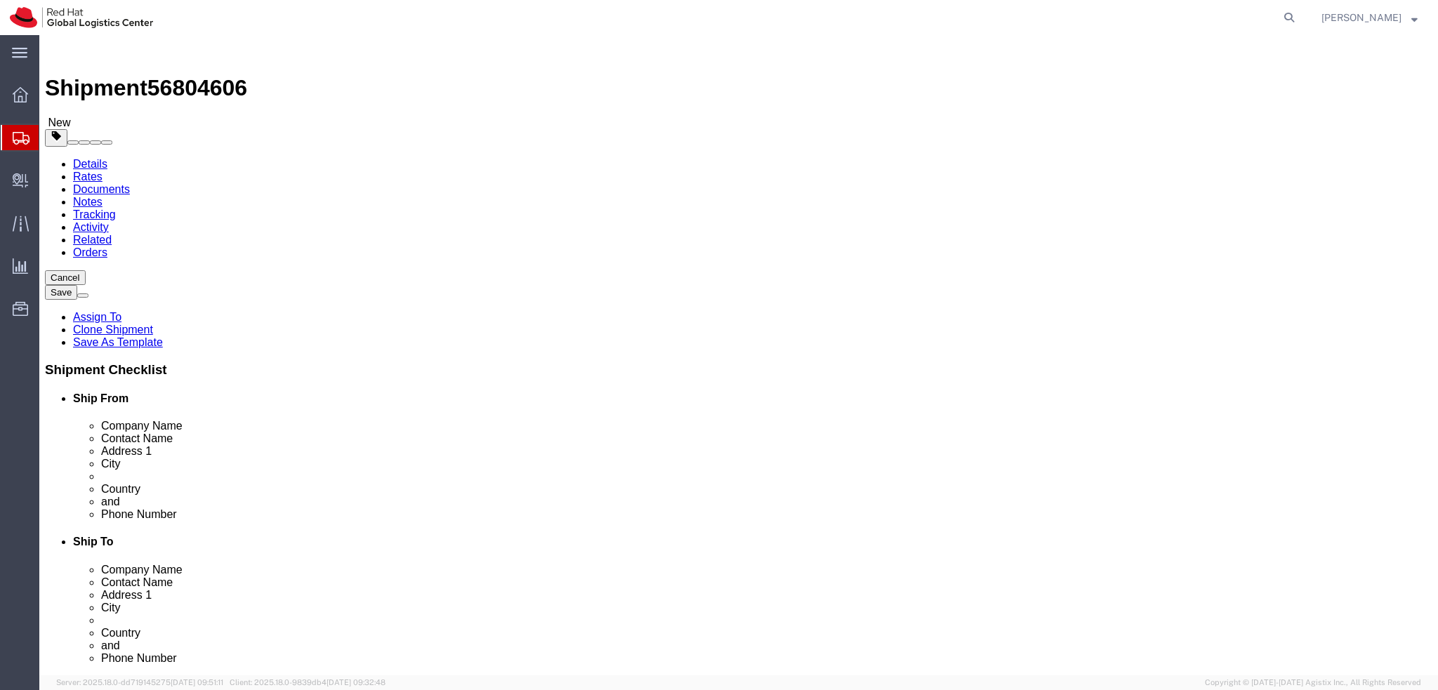
click icon
click dd "500.00 EUR"
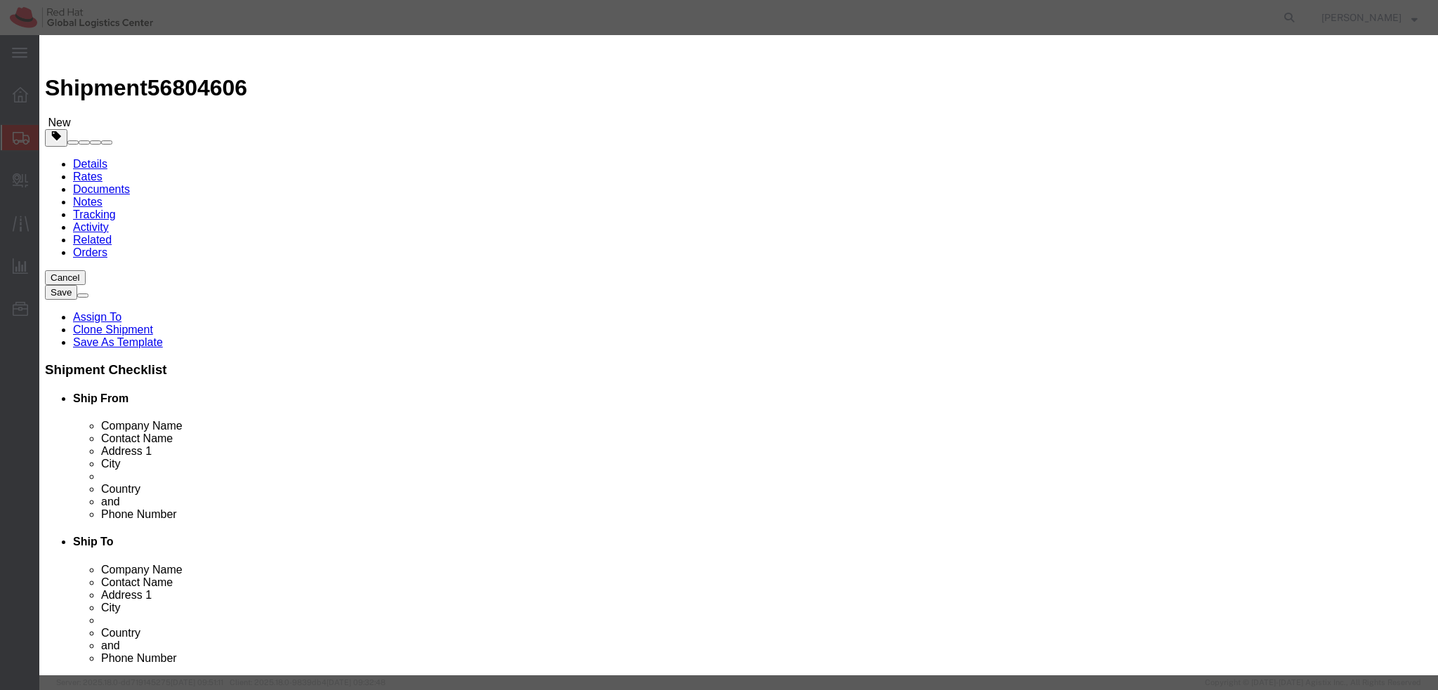
click button "Save & Close"
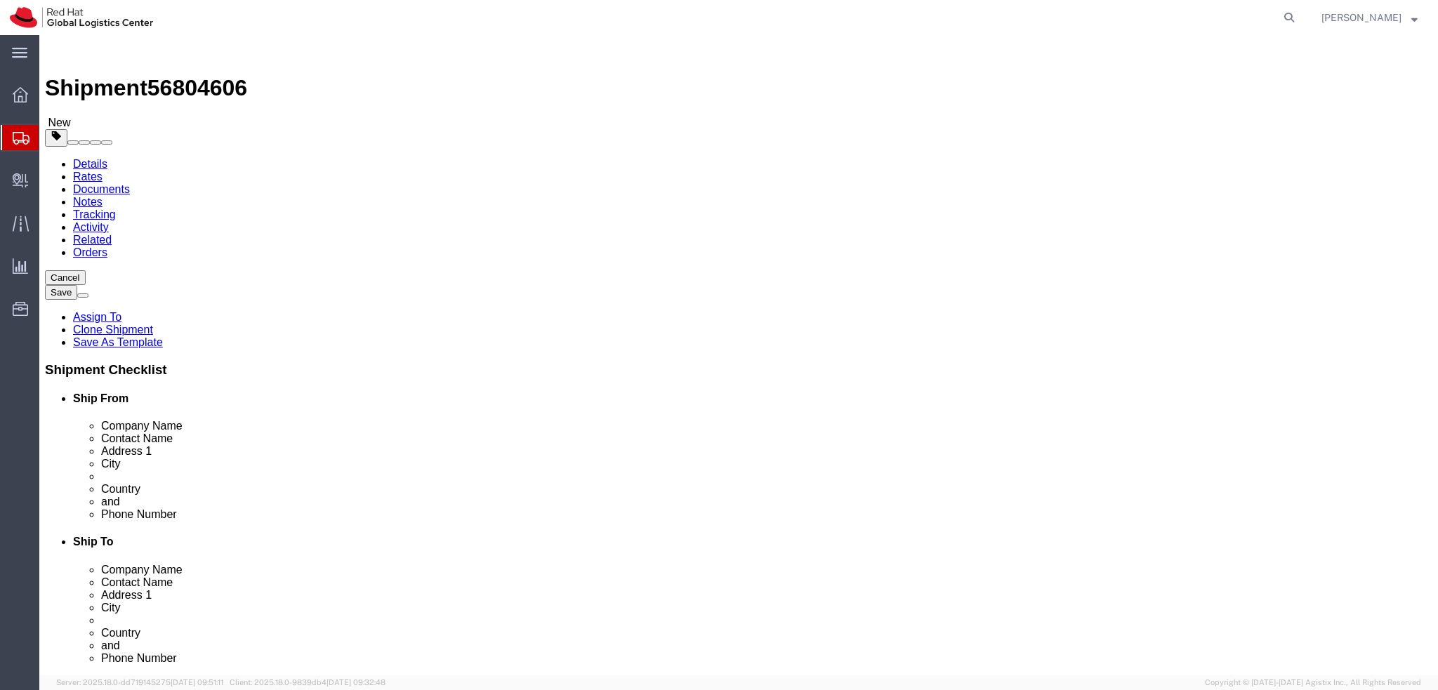
click icon
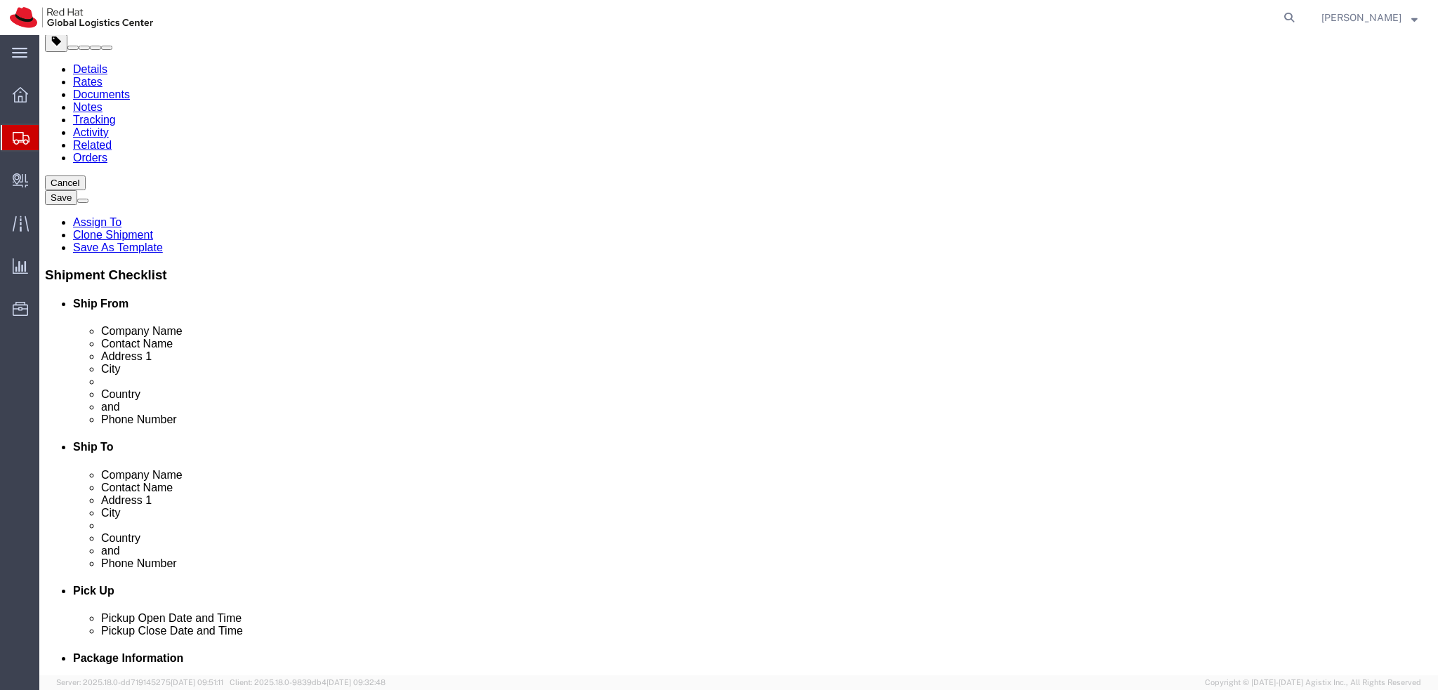
scroll to position [281, 0]
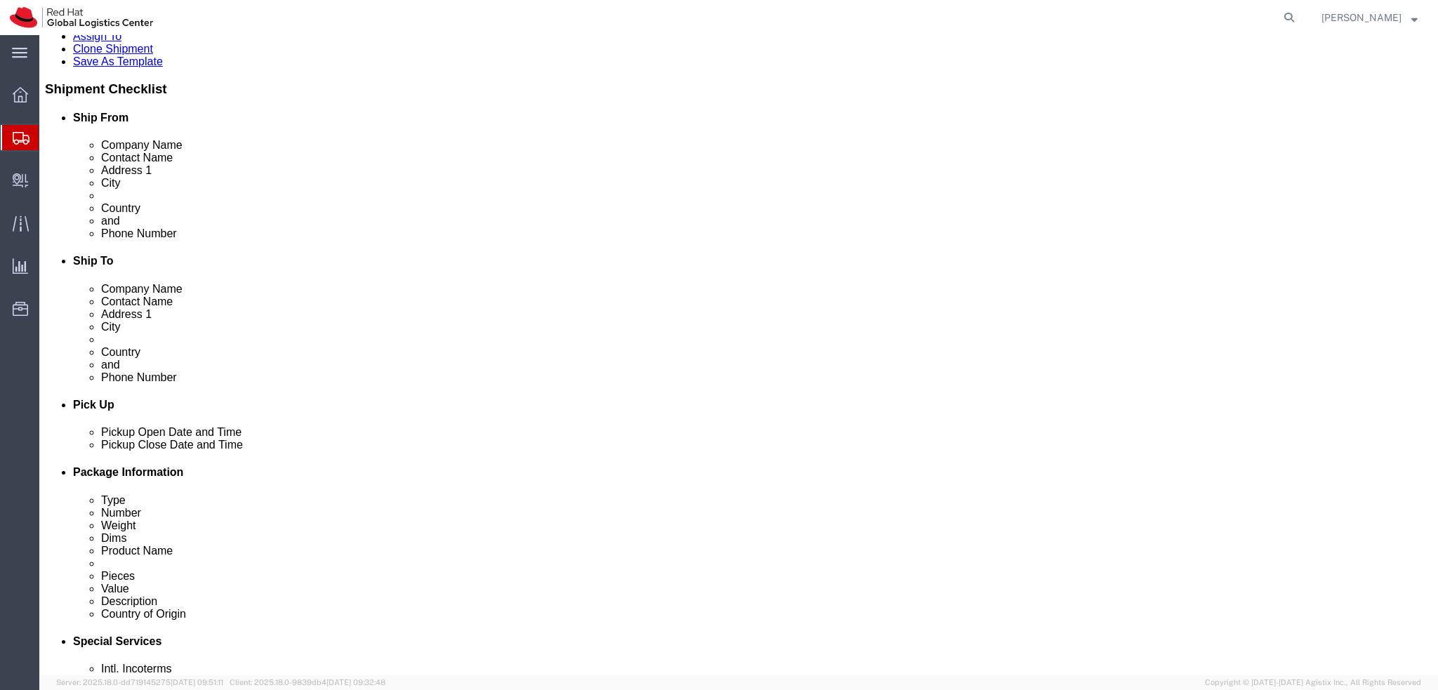
click button "Rate Shipment"
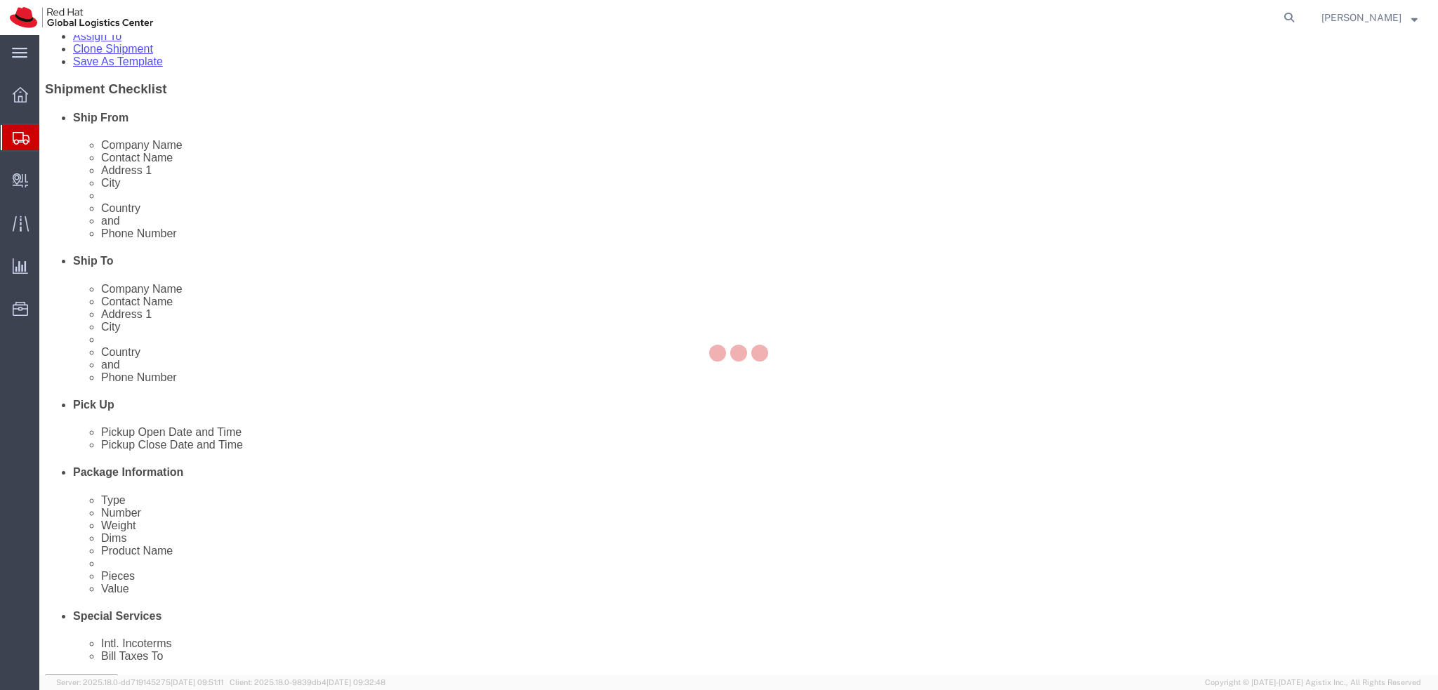
scroll to position [0, 0]
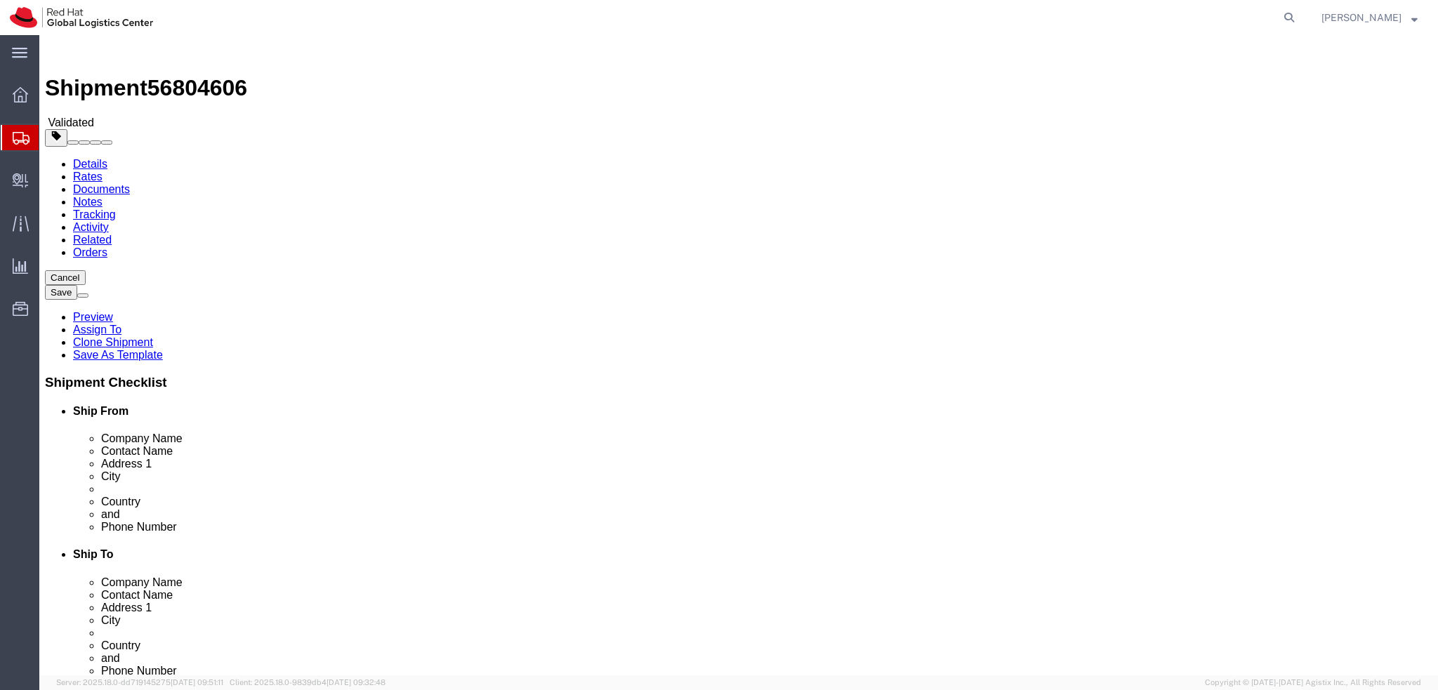
click at [100, 158] on link "Details" at bounding box center [90, 164] width 34 height 12
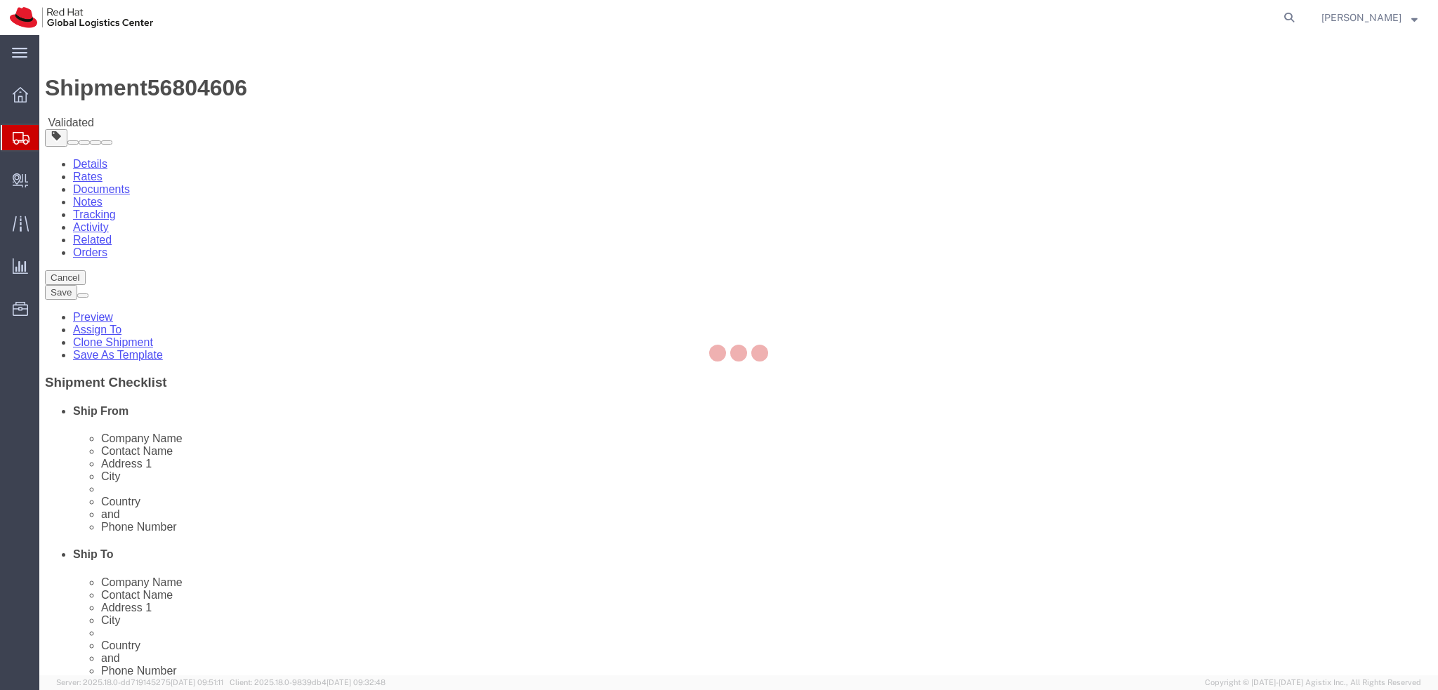
select select "38045"
select select "38036"
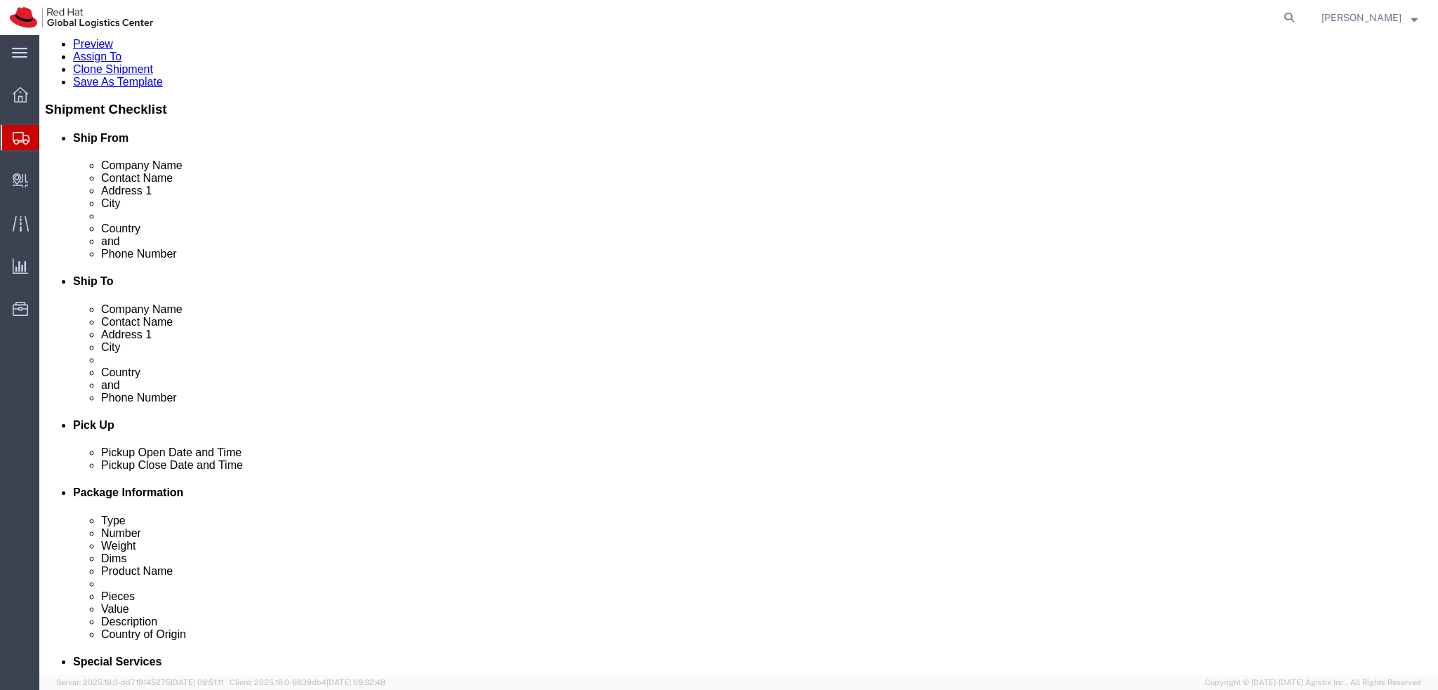
scroll to position [421, 0]
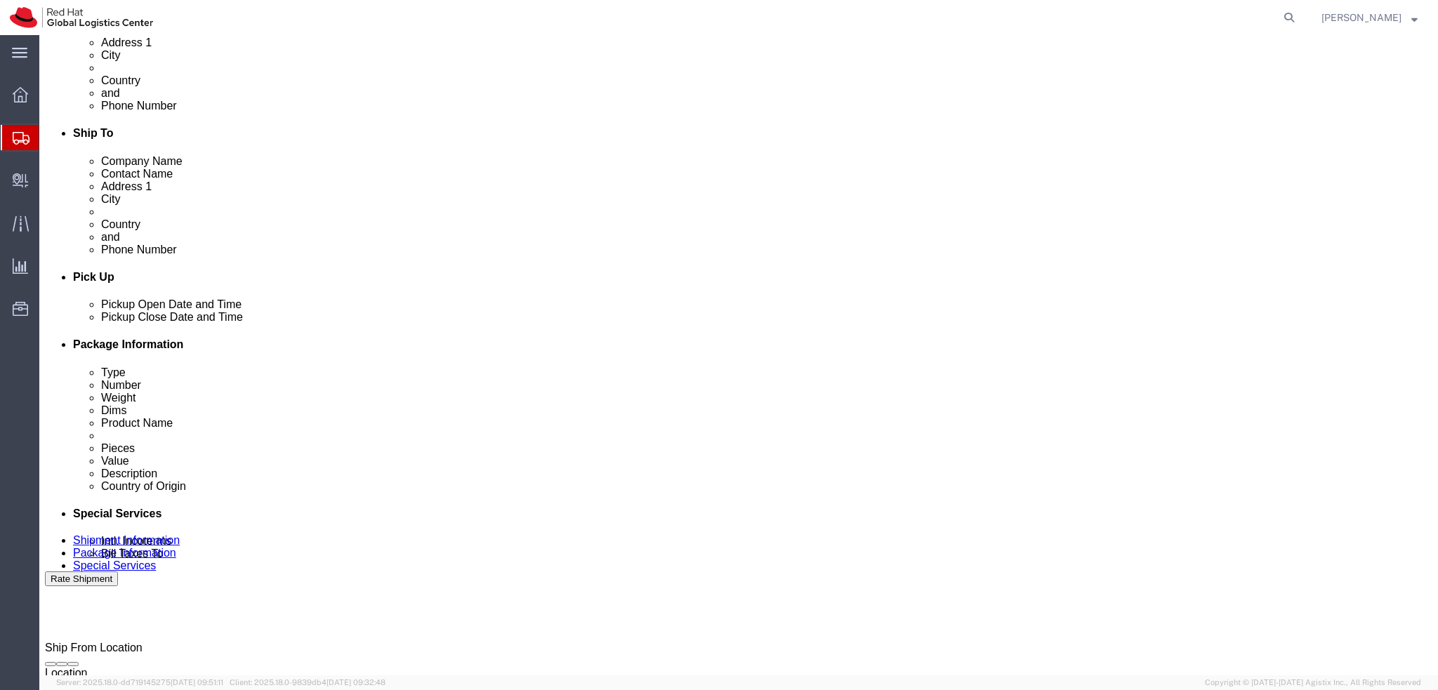
click icon "button"
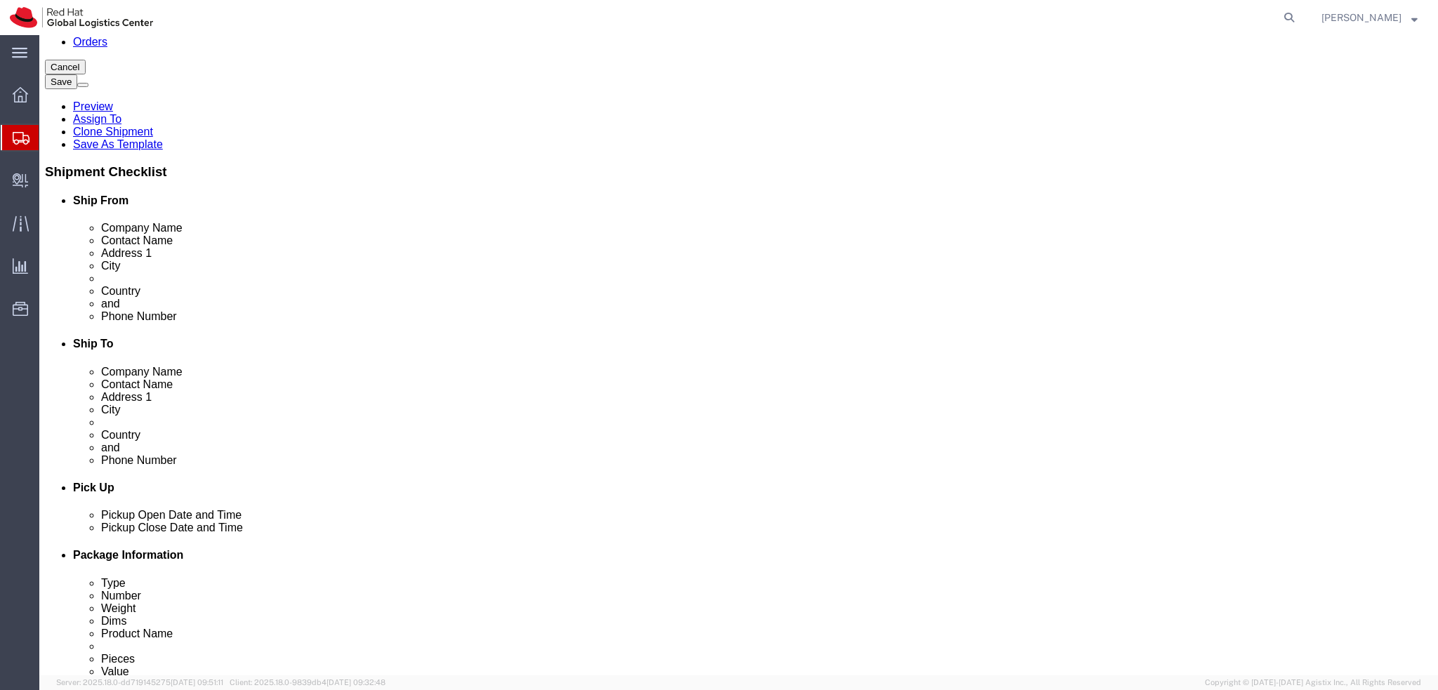
scroll to position [0, 0]
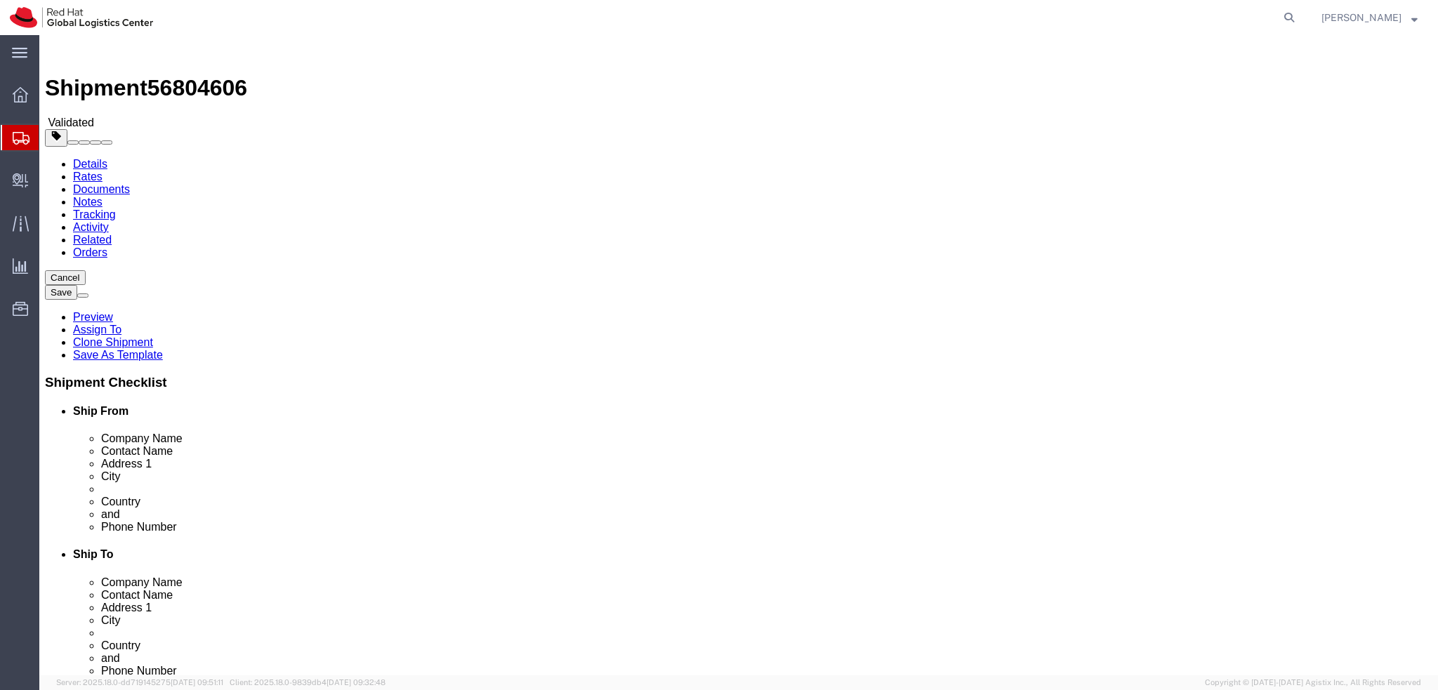
click icon
click dd "500.00 EUR"
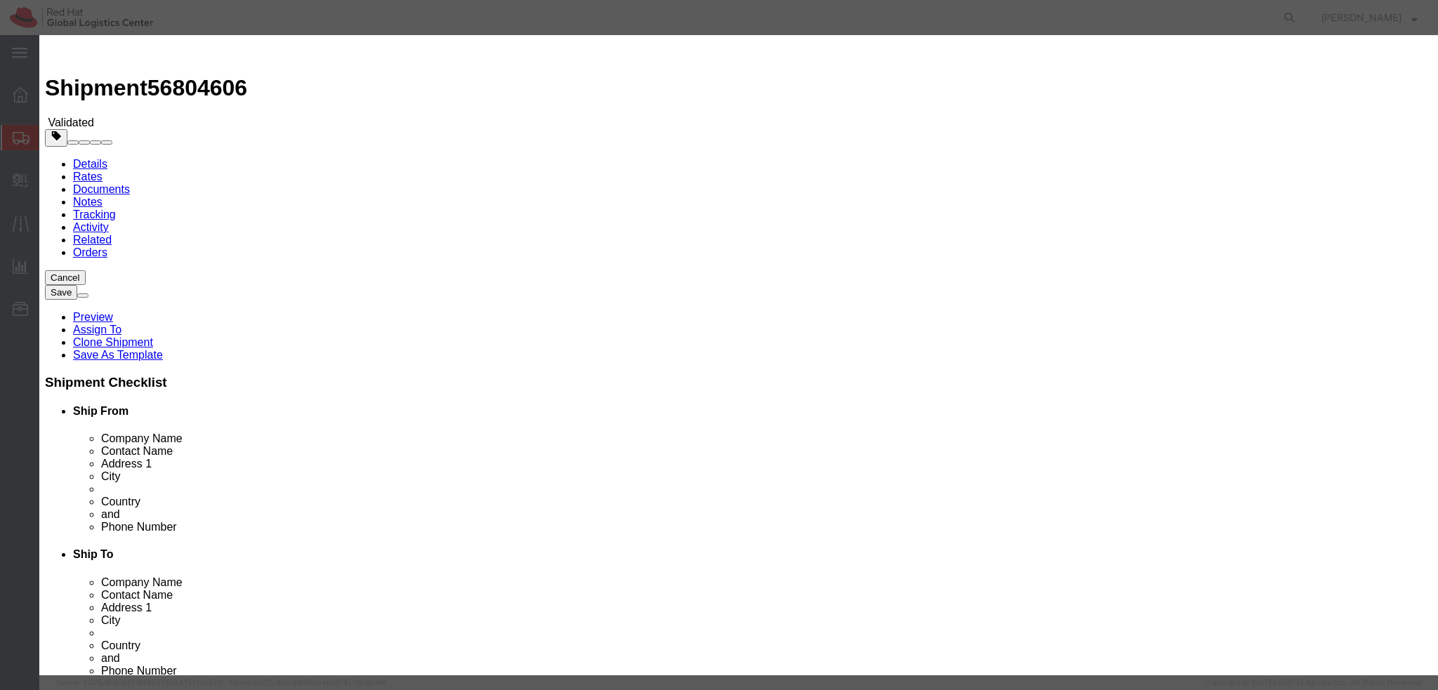
click button "Save & Close"
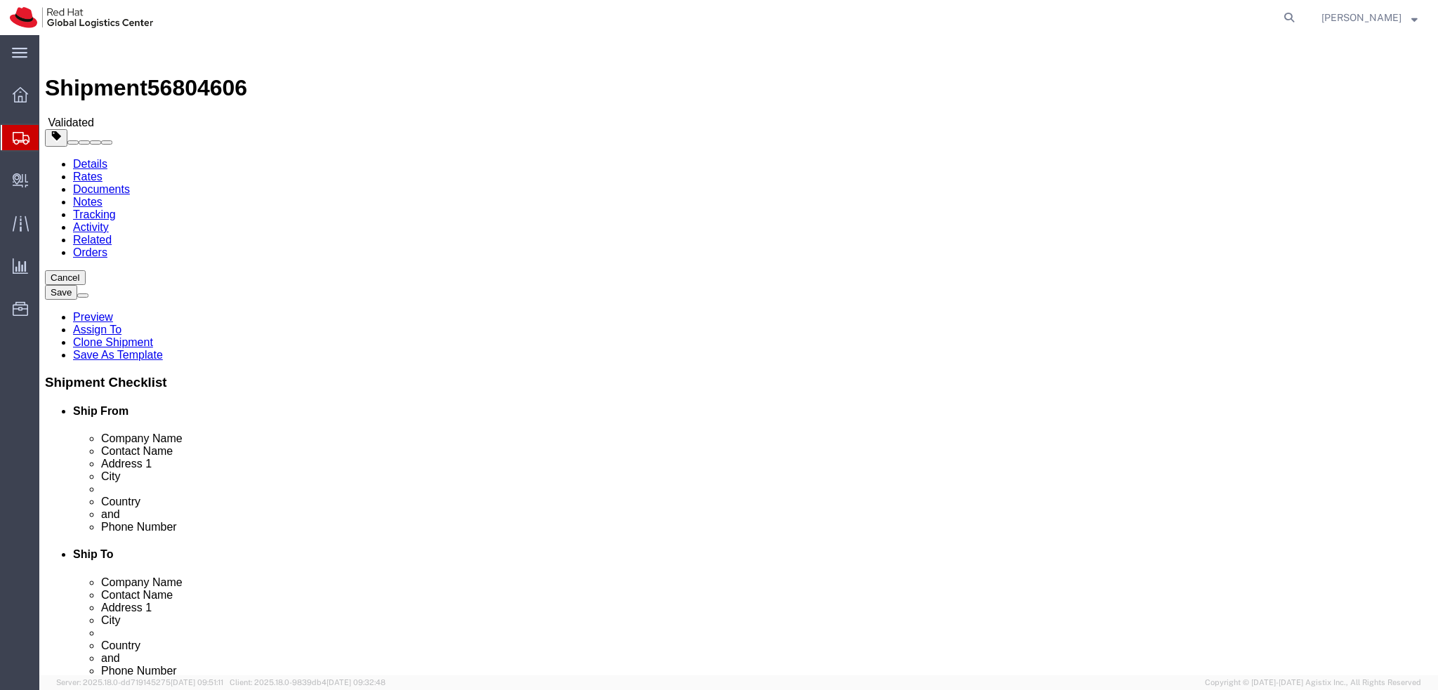
drag, startPoint x: 329, startPoint y: 131, endPoint x: 290, endPoint y: 95, distance: 52.7
click icon
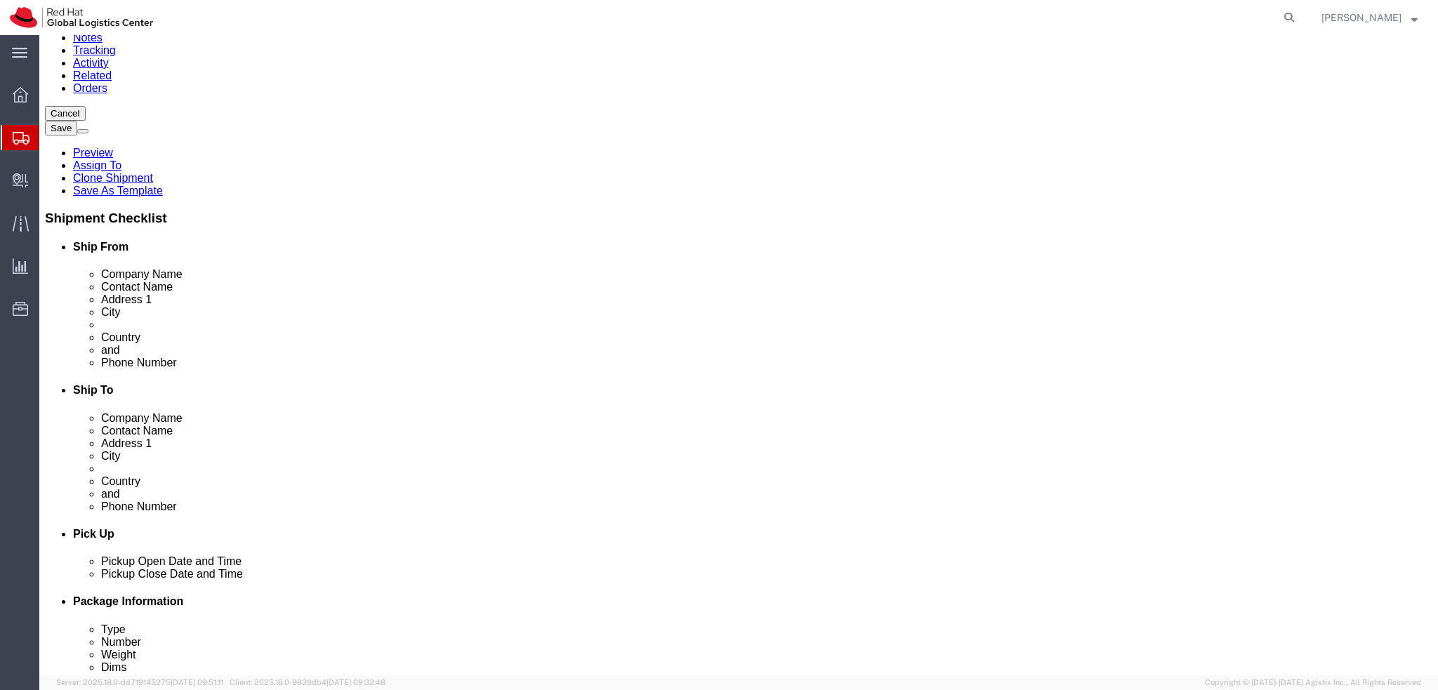
scroll to position [211, 0]
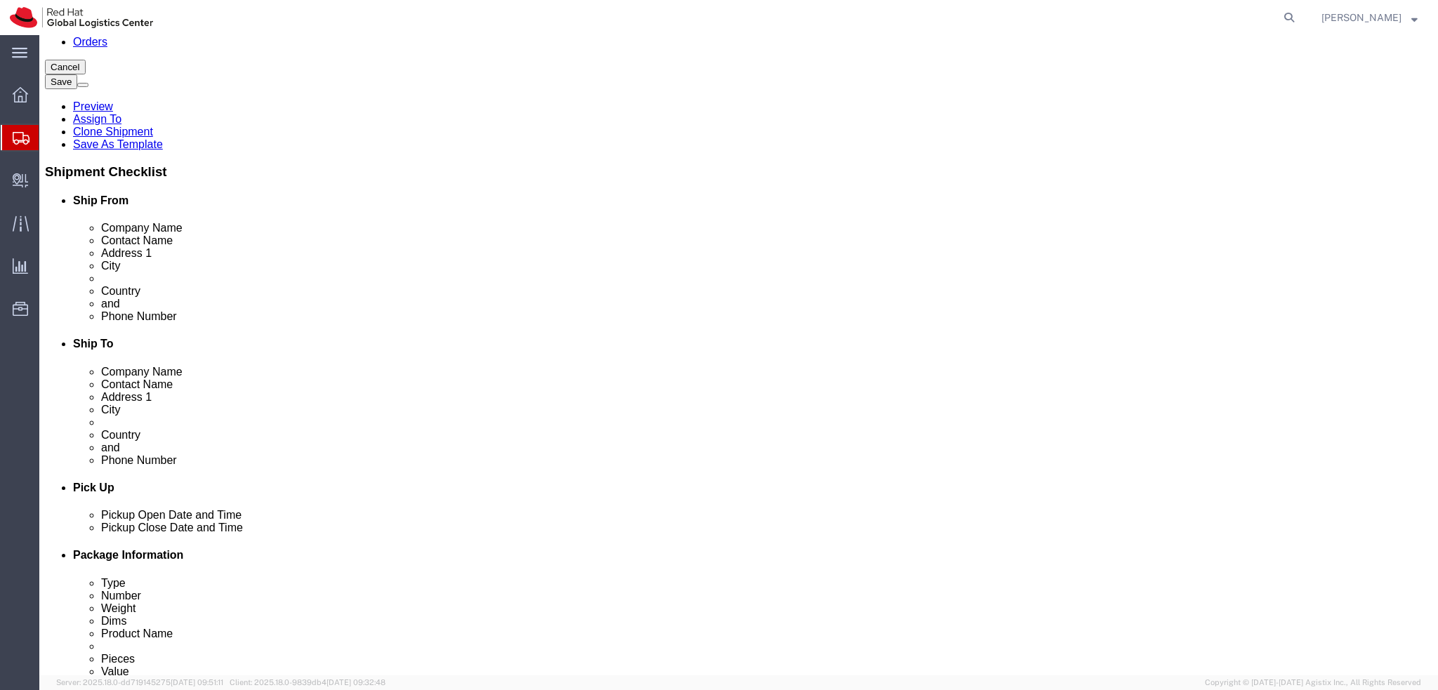
click button "Rate Shipment"
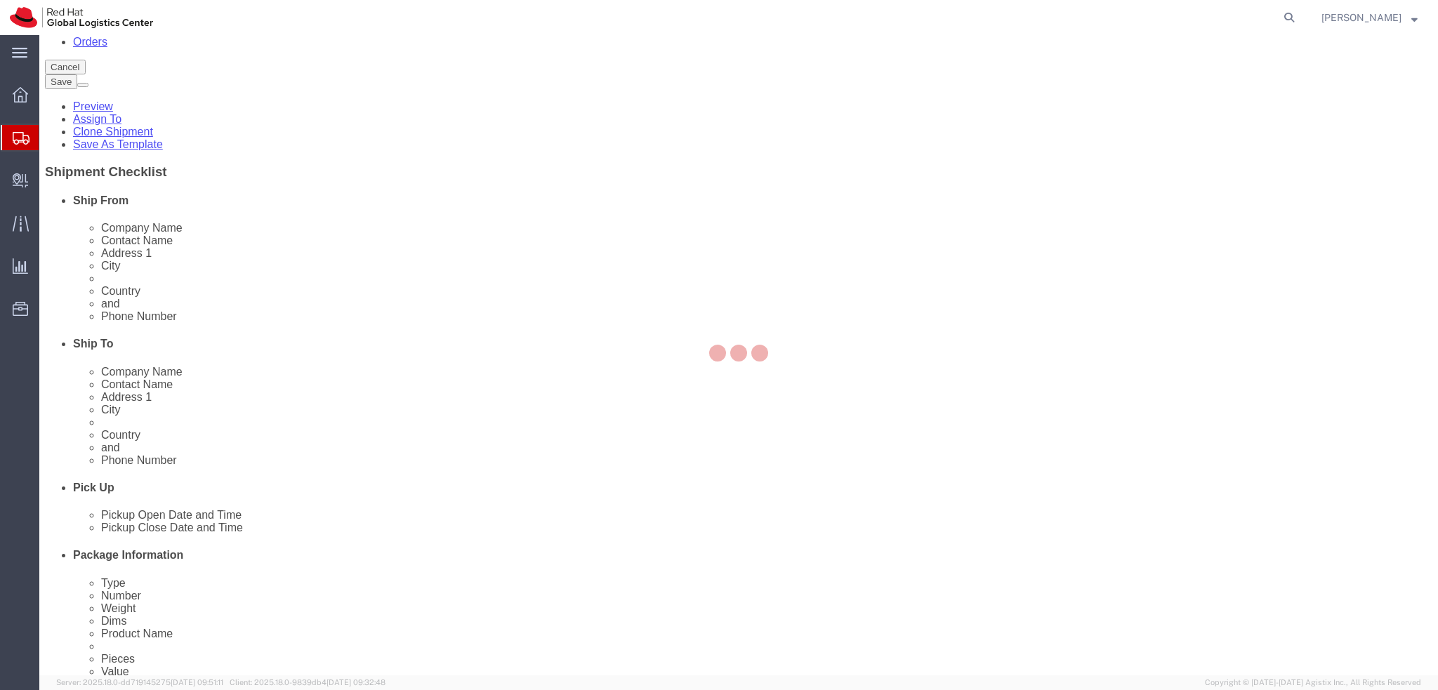
scroll to position [0, 0]
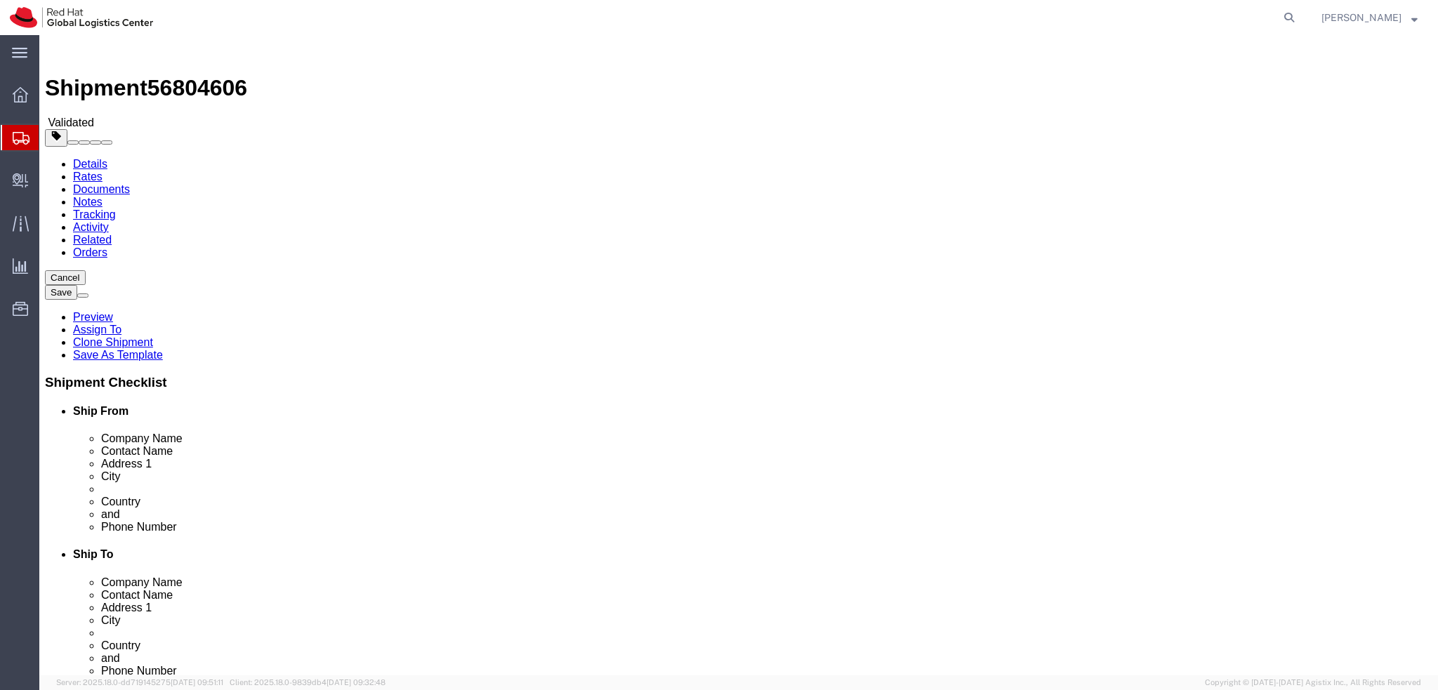
click at [88, 158] on link "Details" at bounding box center [90, 164] width 34 height 12
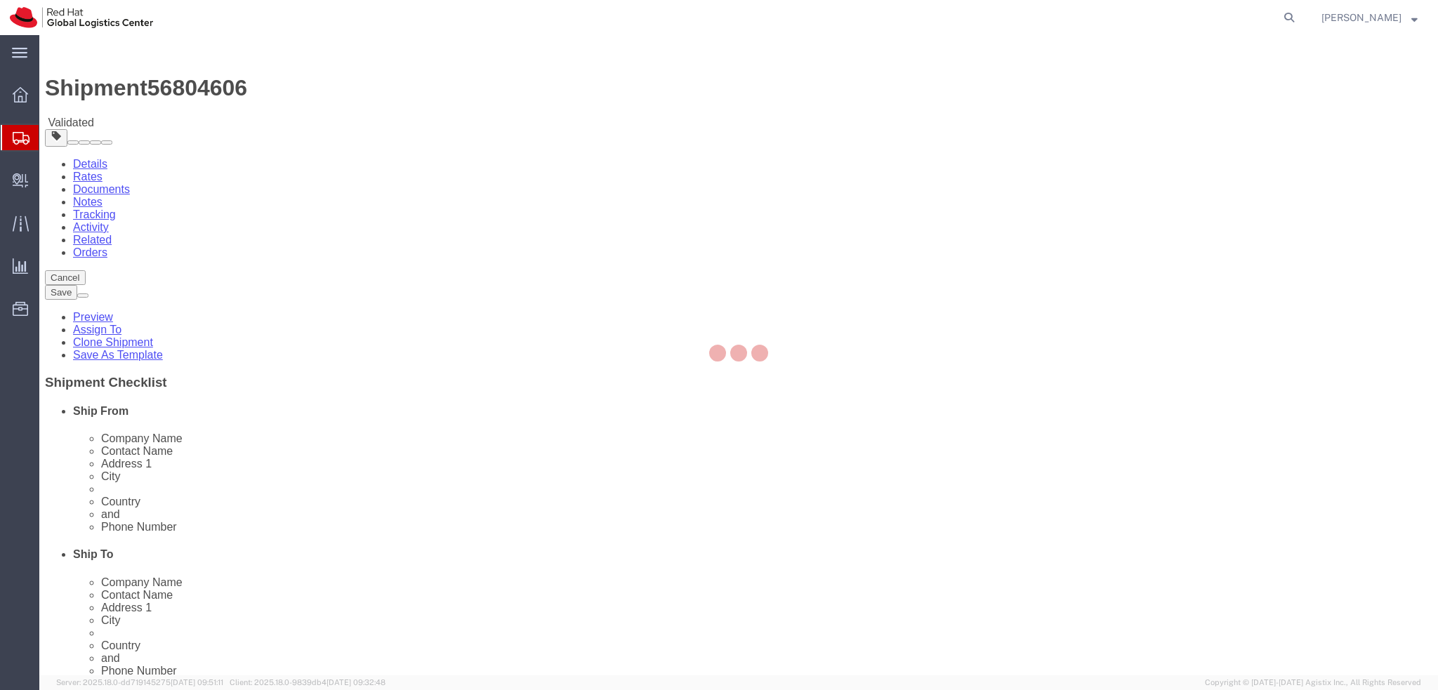
select select "38045"
select select "38036"
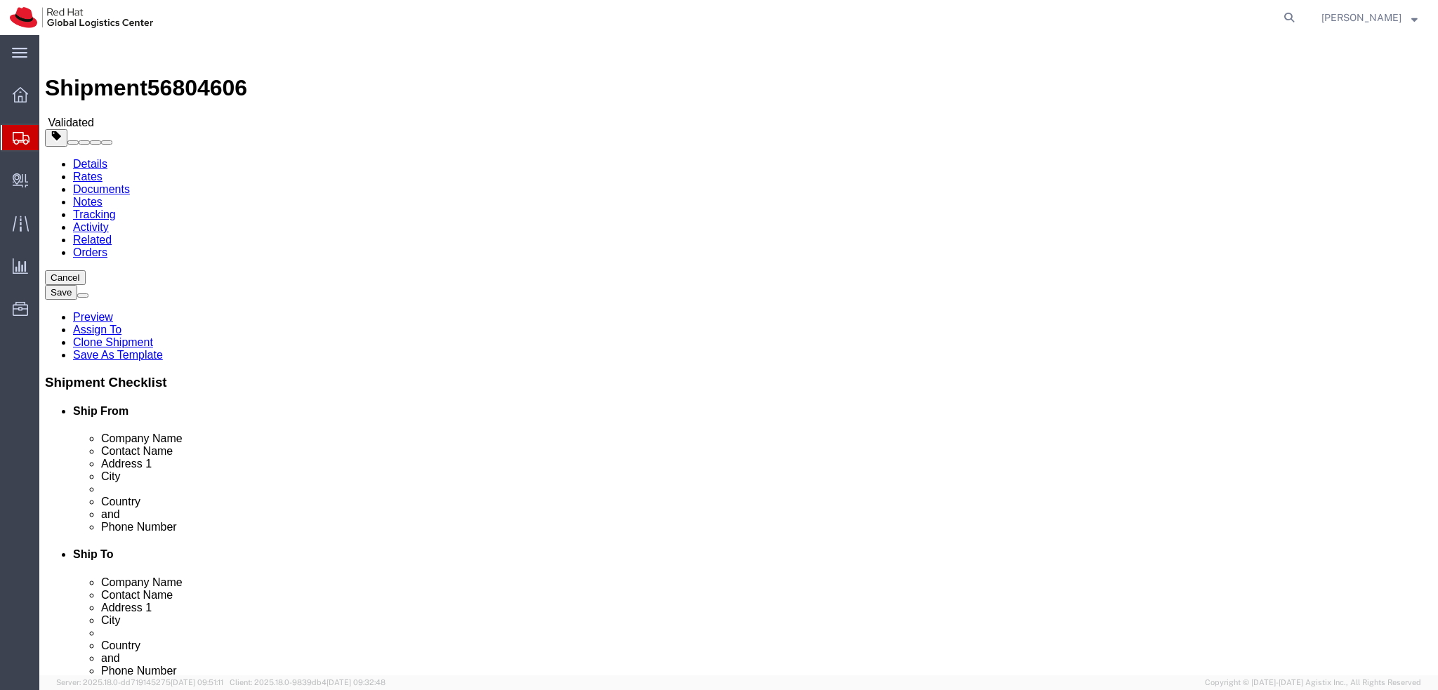
click icon
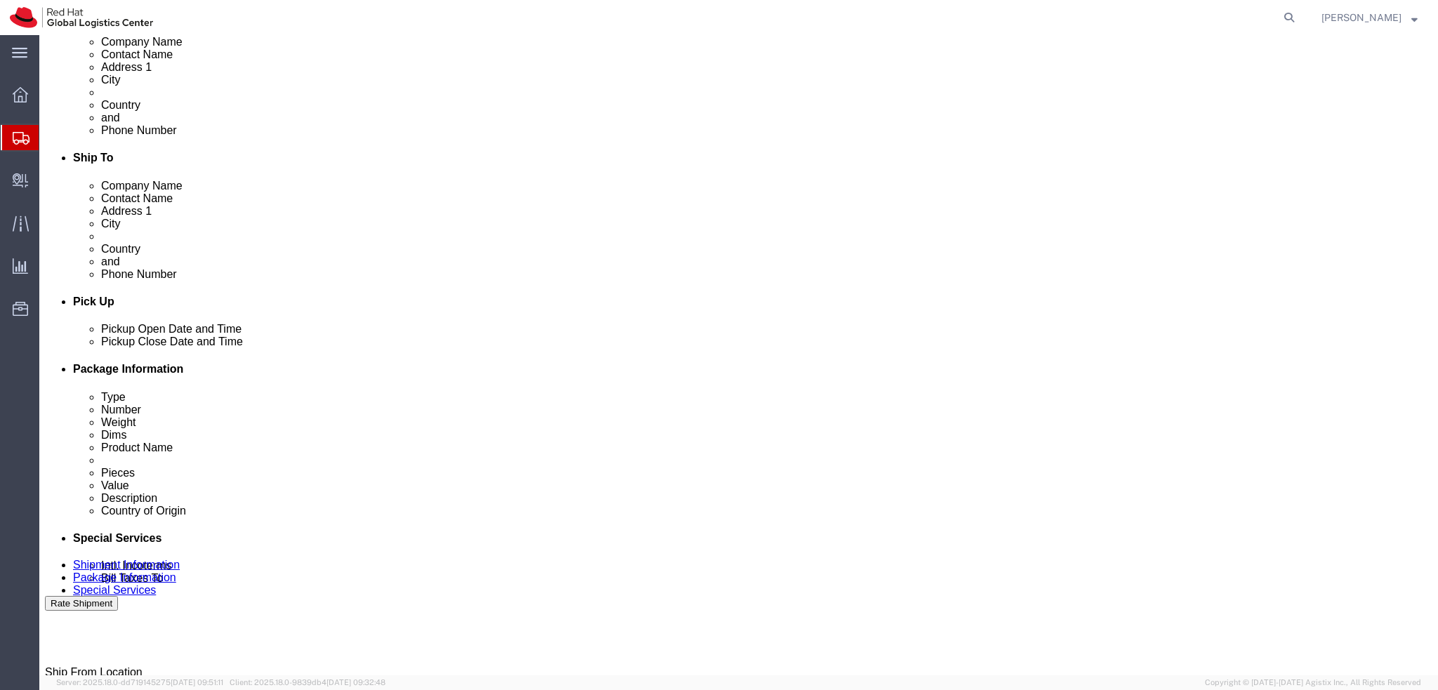
scroll to position [368, 0]
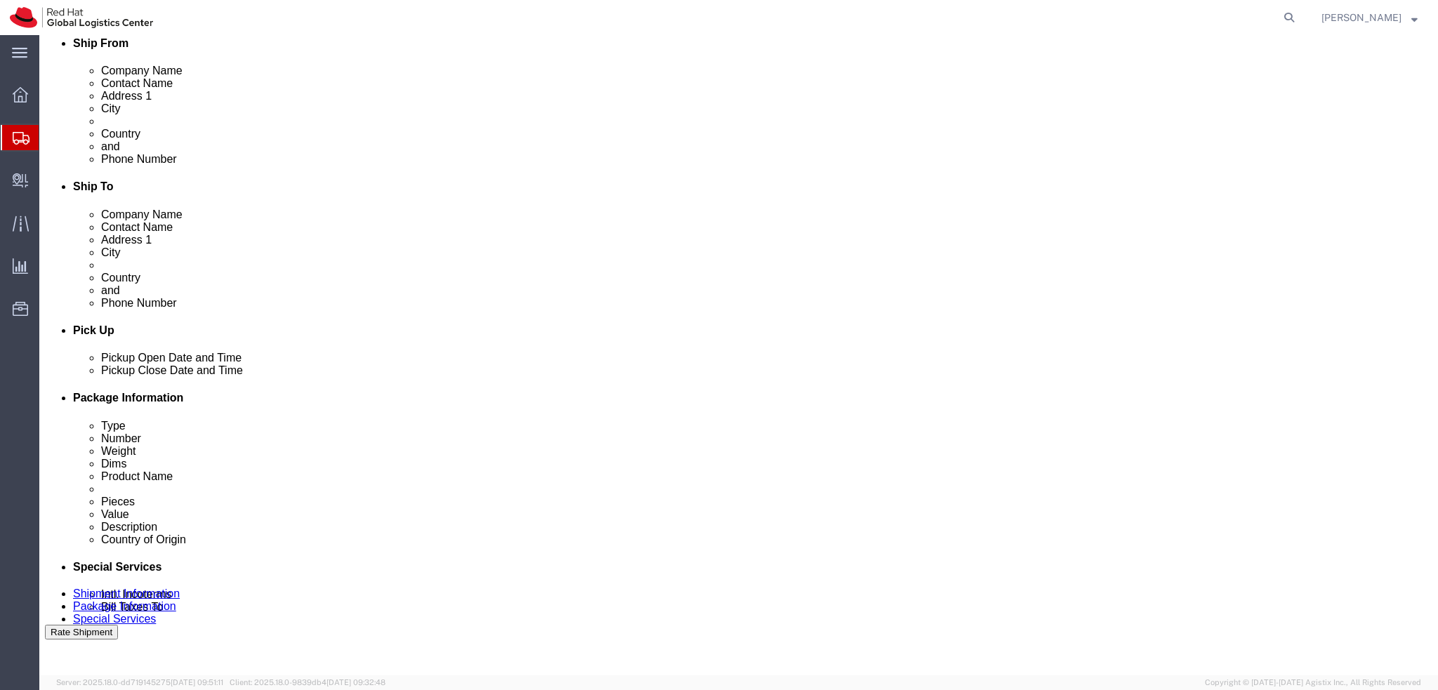
click icon
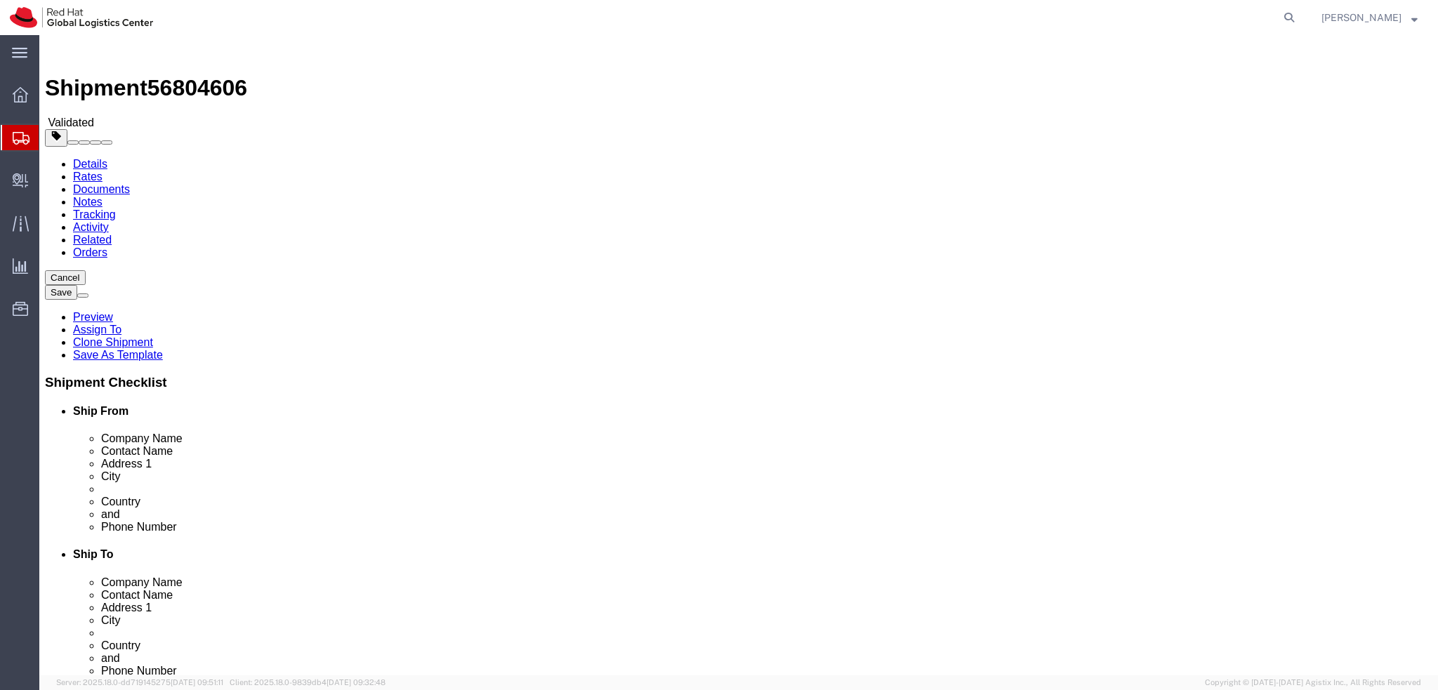
click dd "1.00 Each"
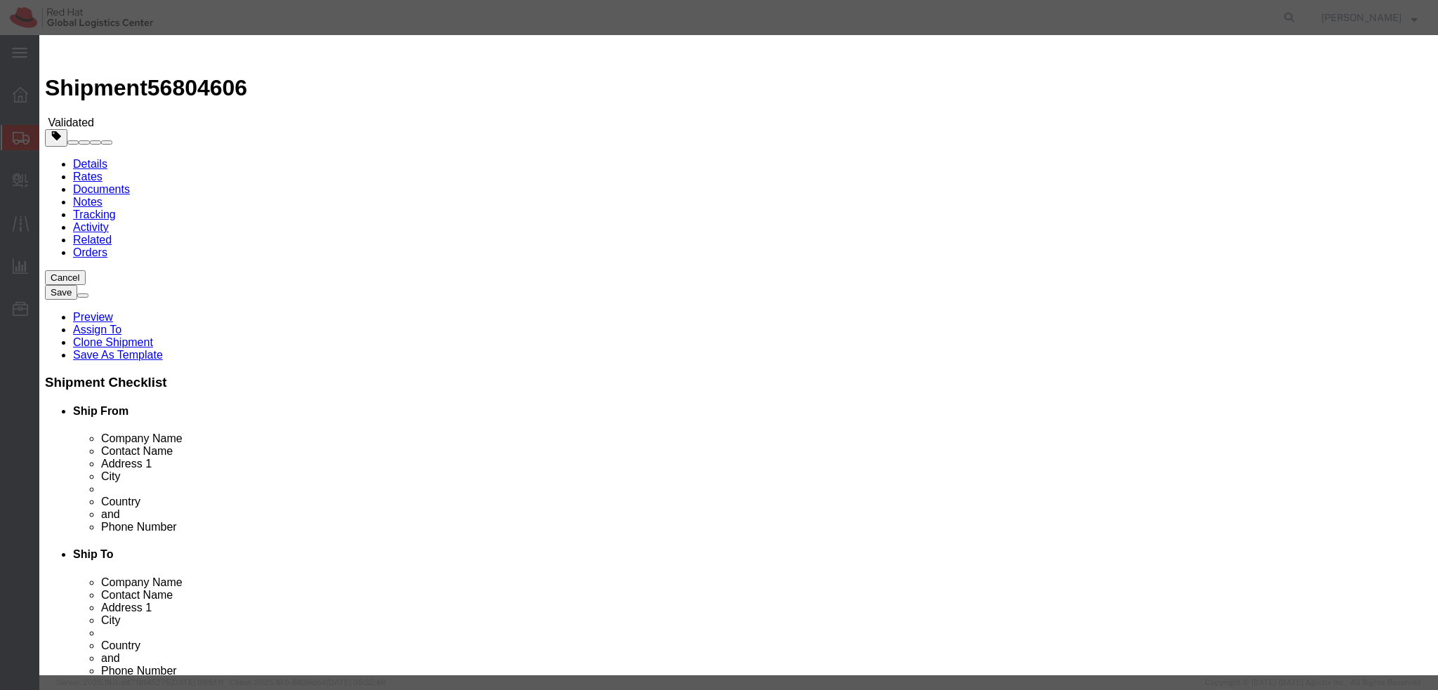
click select "Select 50 55 60 65 70 85 92.5 100 125 175 250 300 400"
click button "Close"
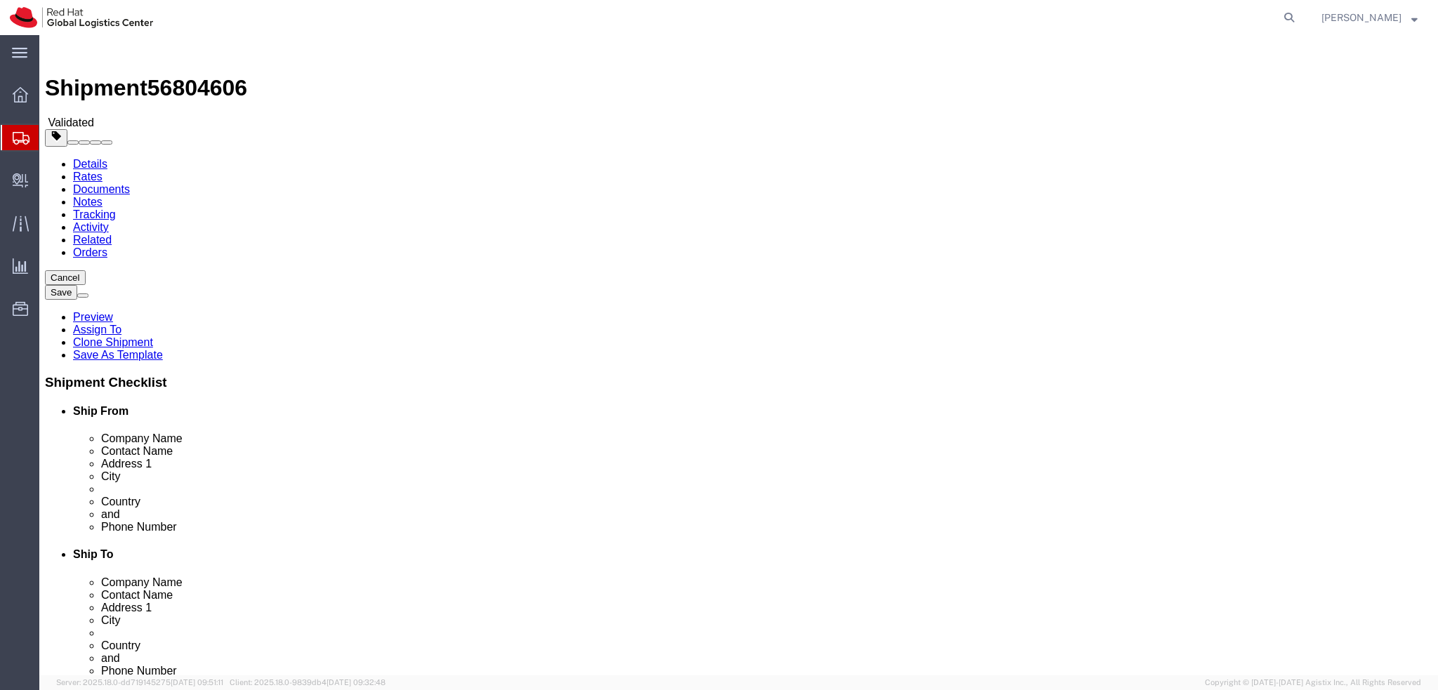
click icon
click link "Package Information"
click div "Pieces: 1.00 Each Total value: 500.00 EUR"
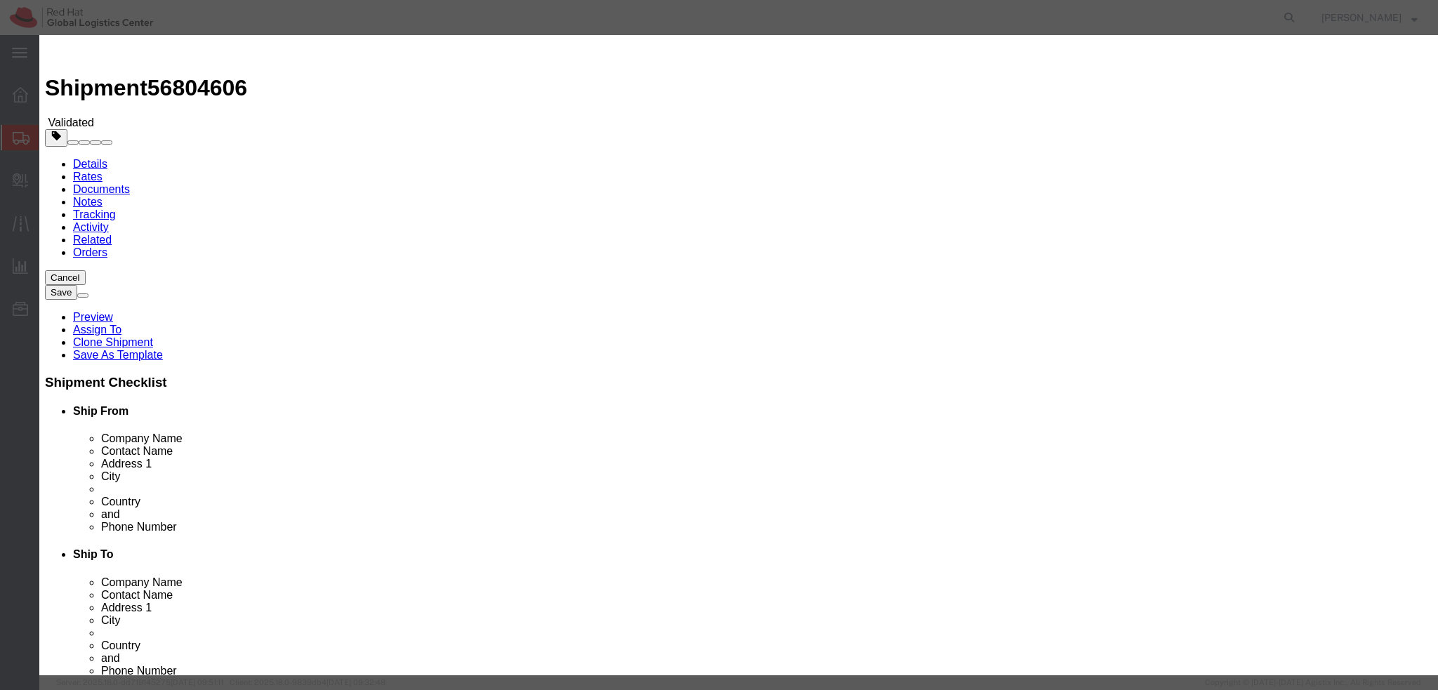
click button "Close"
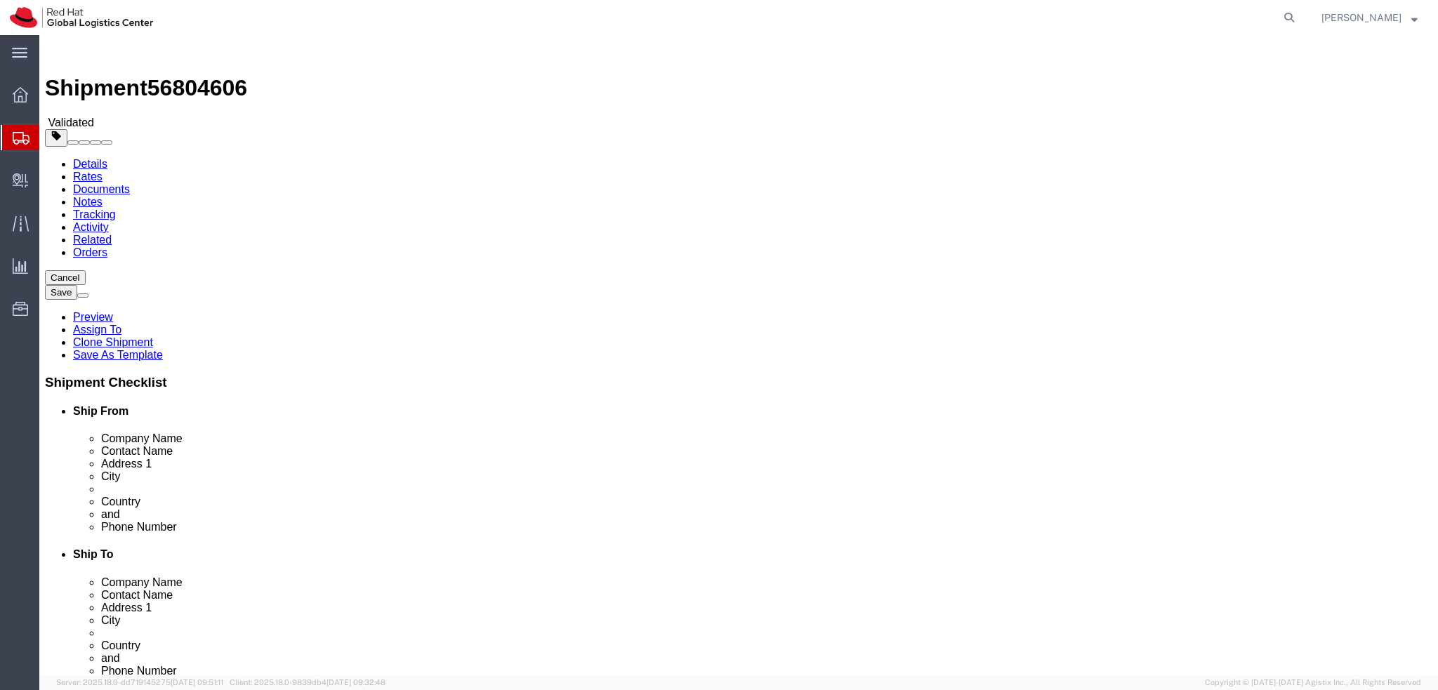
click icon
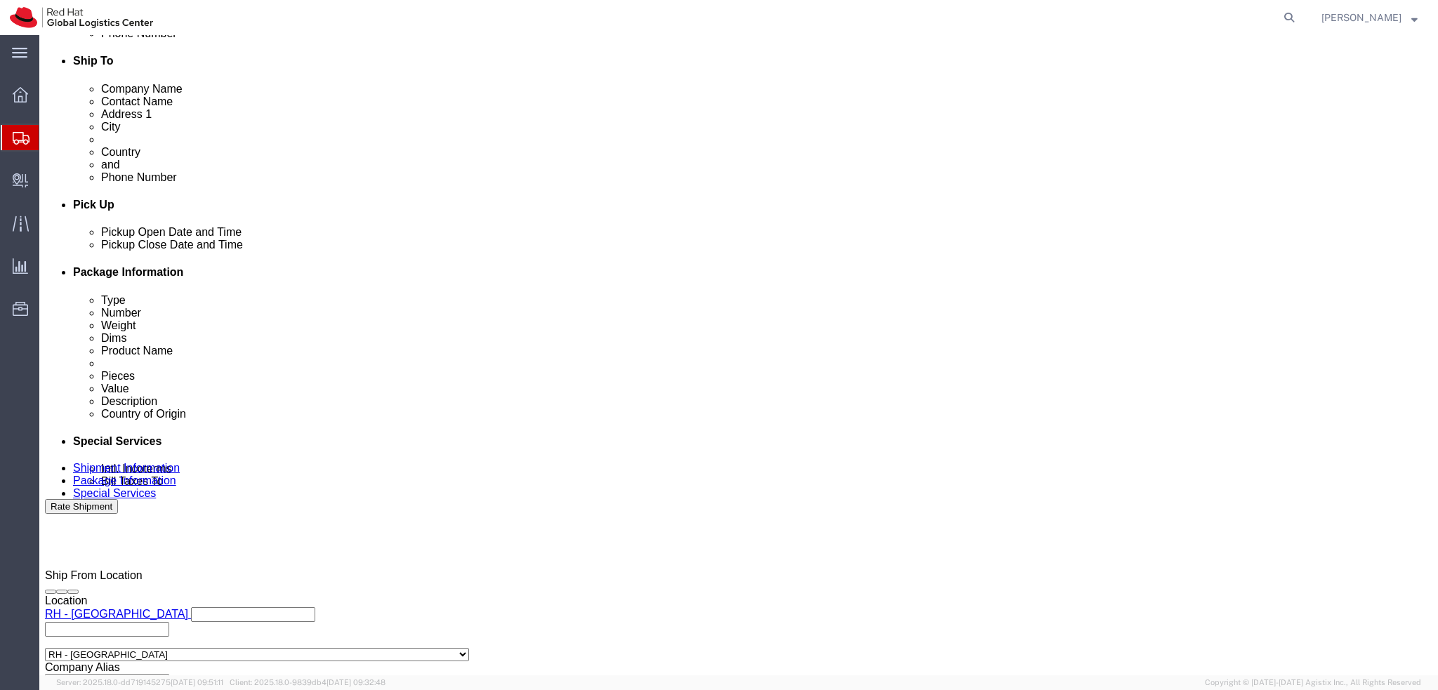
scroll to position [565, 0]
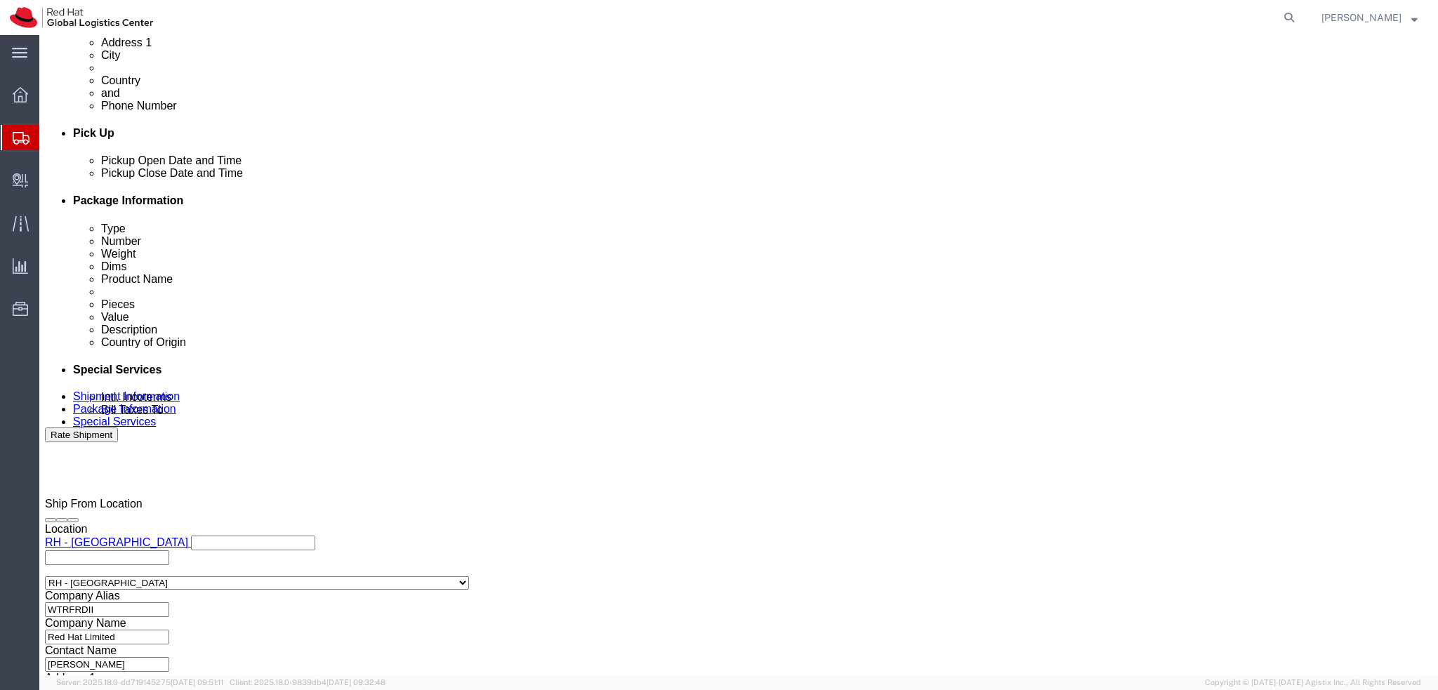
click select "Select Air Less than Truckload Multi-Leg Ocean Freight Rail Small Parcel Truckl…"
select select
click select "Select Air Less than Truckload Multi-Leg Ocean Freight Rail Small Parcel Truckl…"
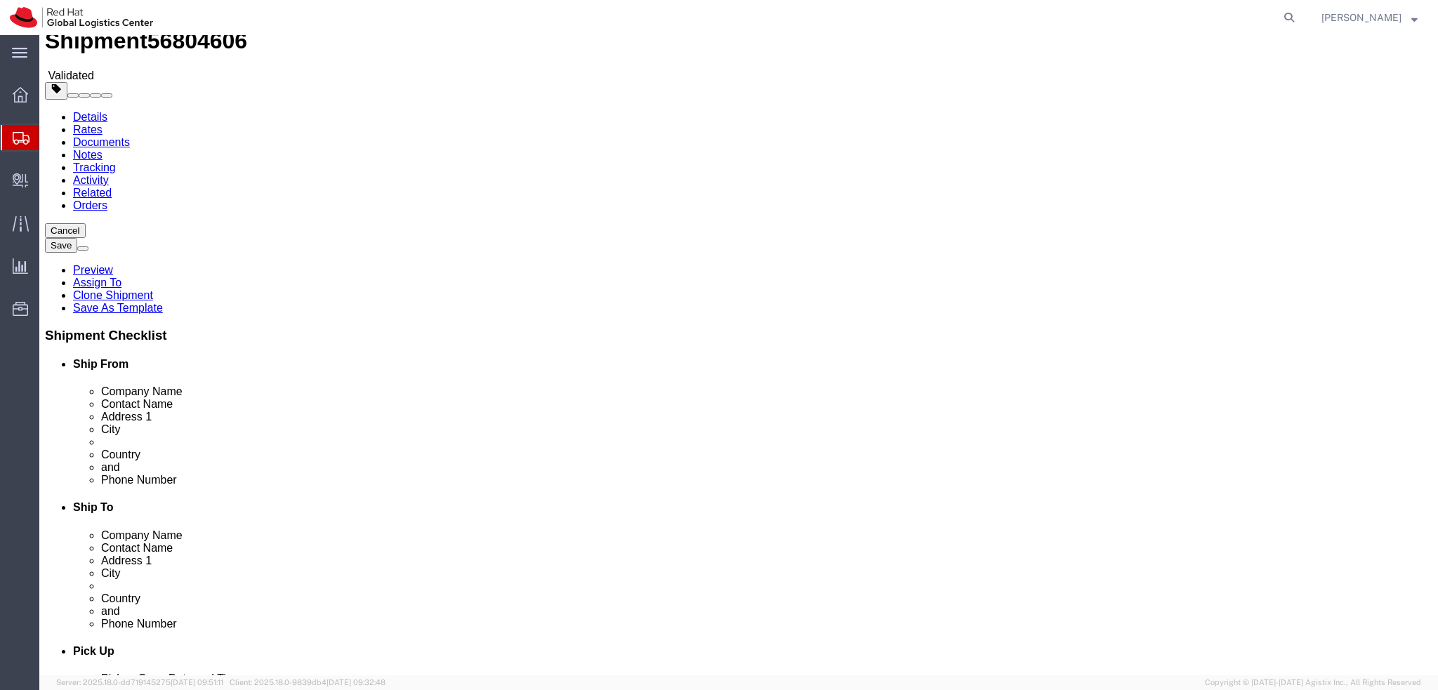
scroll to position [0, 0]
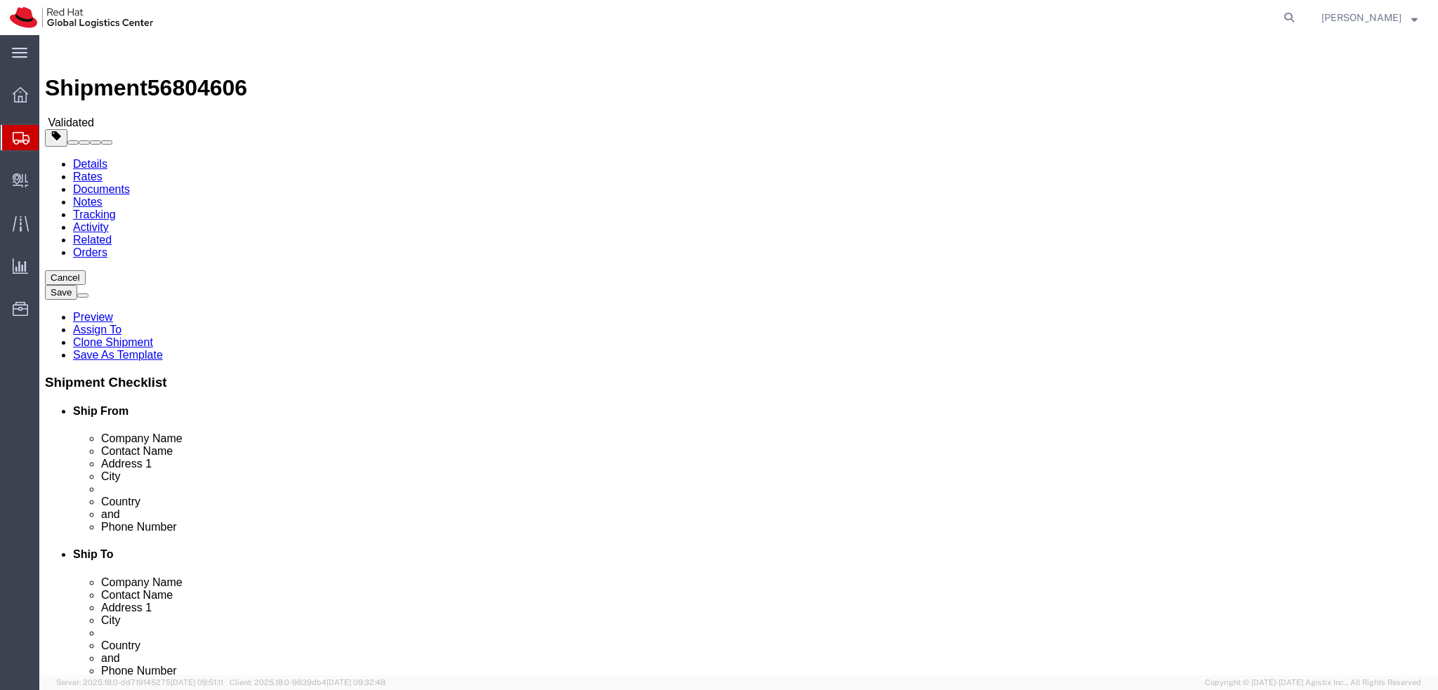
click icon
click button "Rate Shipment"
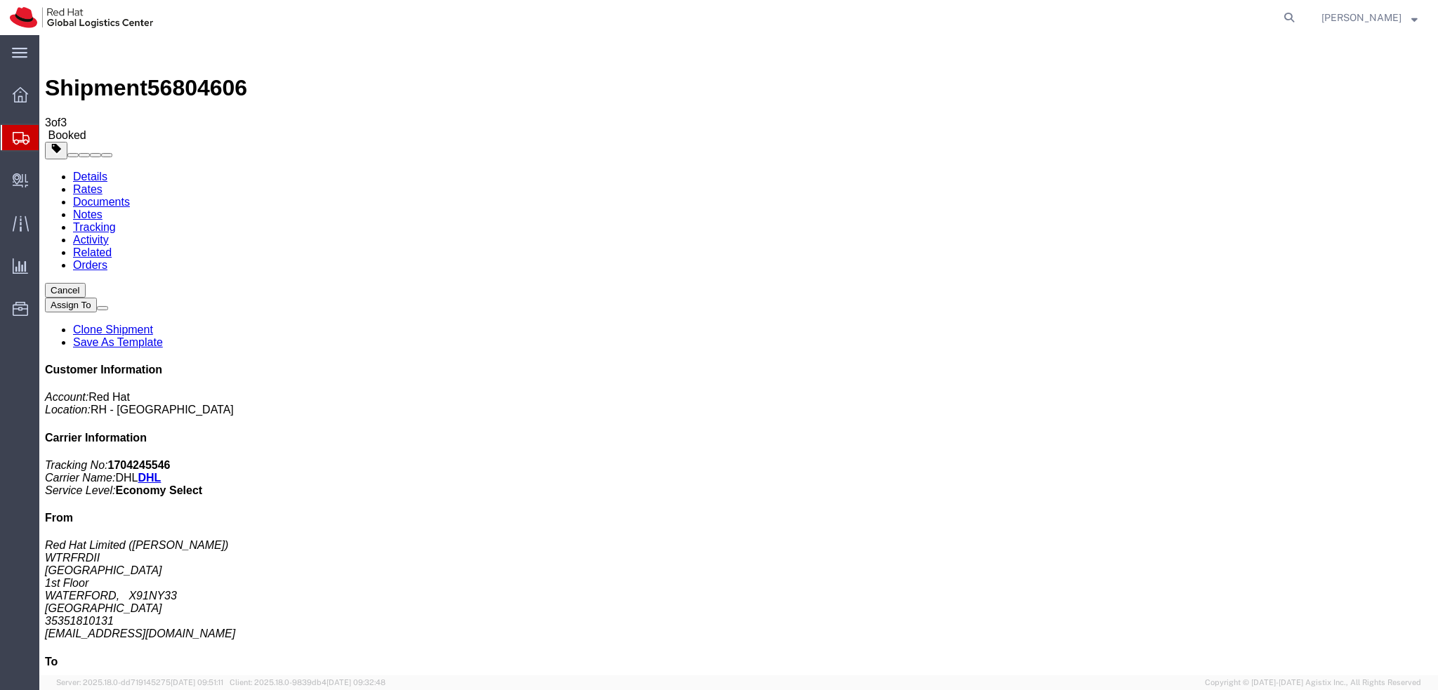
click at [98, 171] on link "Details" at bounding box center [90, 177] width 34 height 12
click span "button"
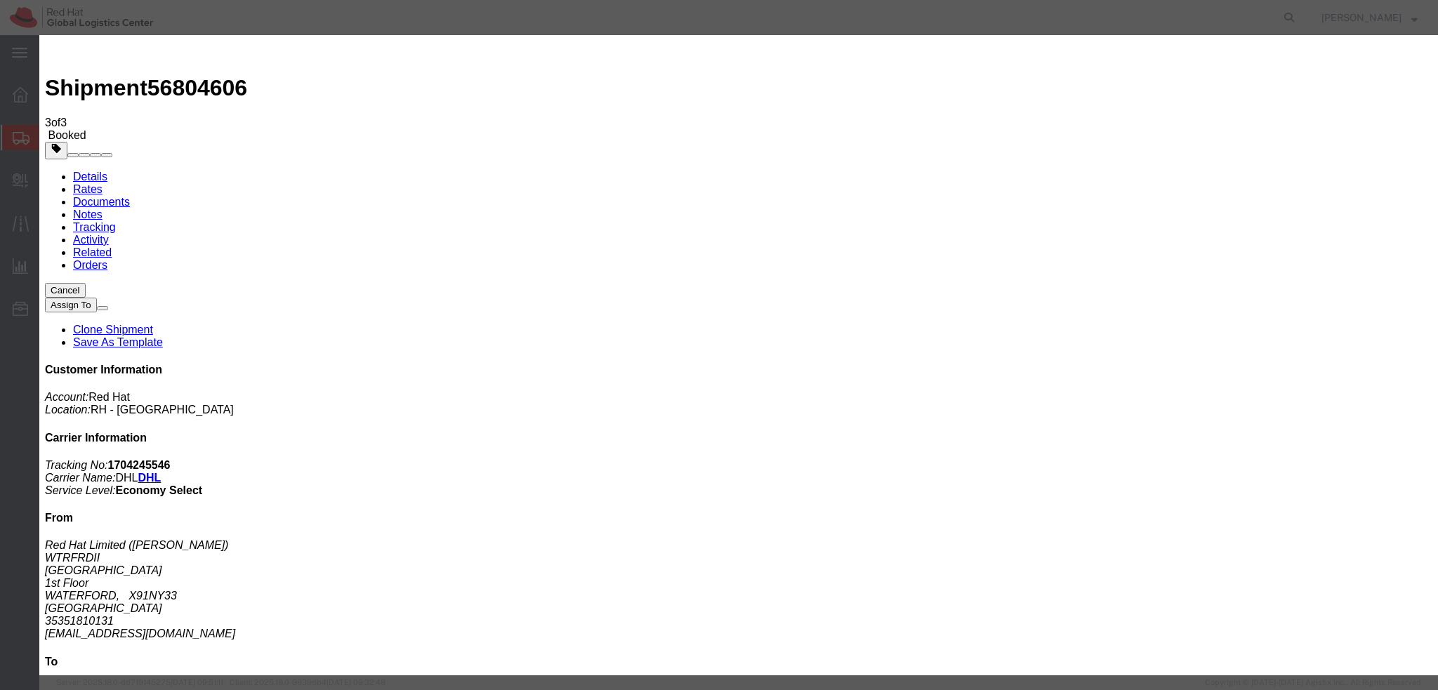
click div "[DATE] 4:00 PM"
type input "3:00 PM"
click button "Apply"
click button "Save"
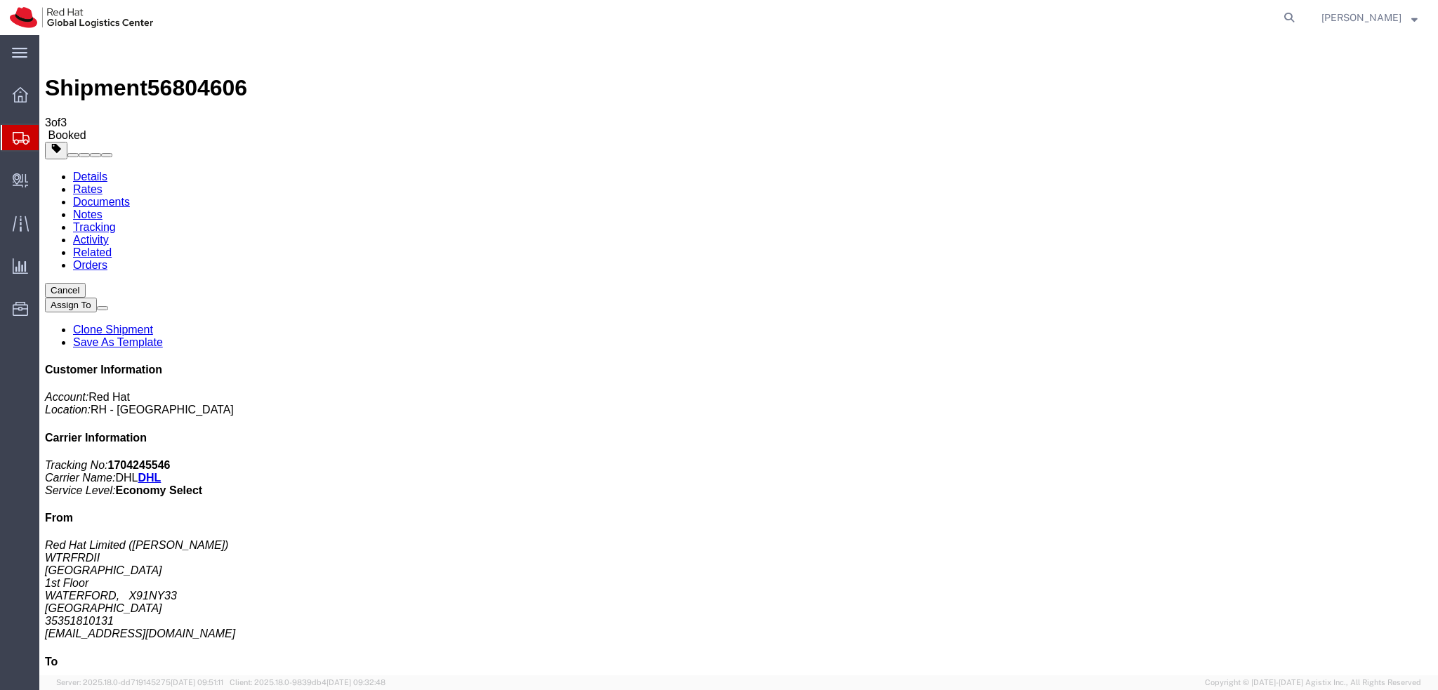
click button "Close"
click p "Schedule pickup request"
click link "Schedule pickup request"
click address "Red Hat Limited ([PERSON_NAME]) [STREET_ADDRESS] 35351810131 [EMAIL_ADDRESS][DO…"
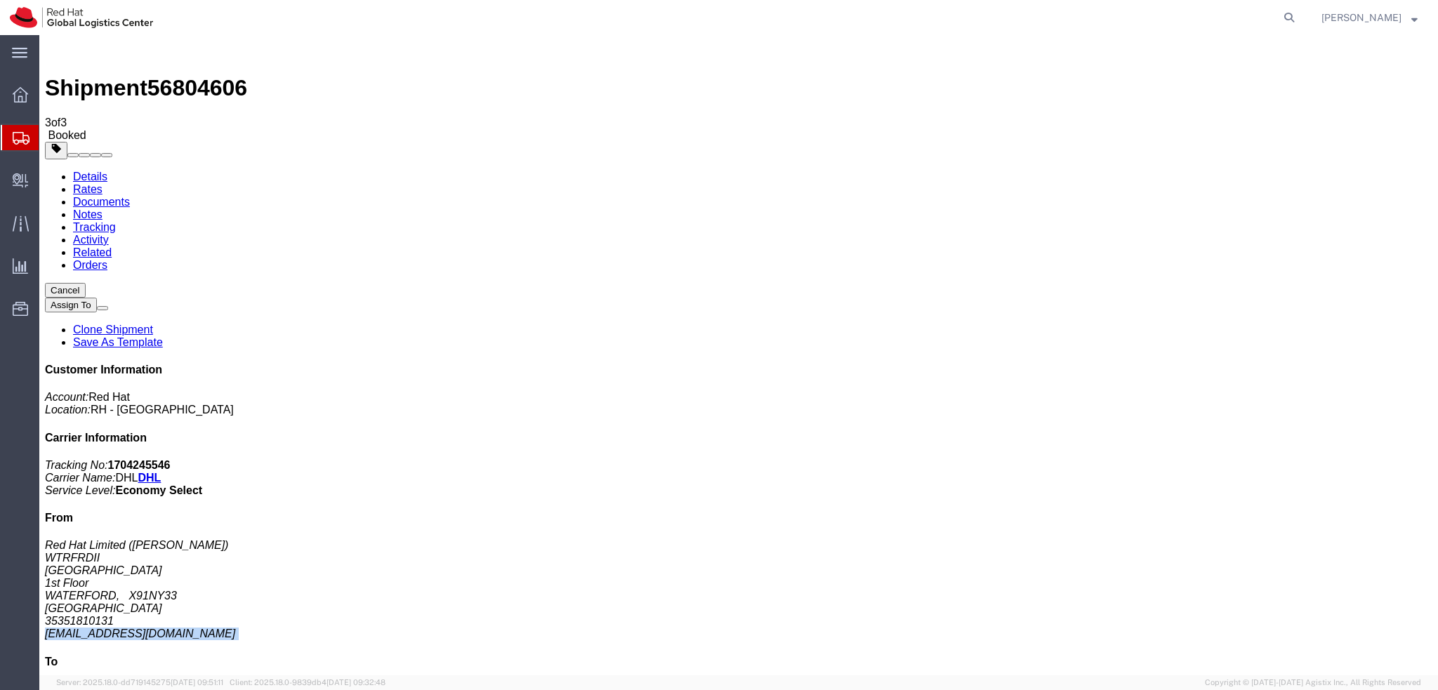
click address "Red Hat Limited ([PERSON_NAME]) [STREET_ADDRESS] 35351810131 [EMAIL_ADDRESS][DO…"
copy div "[EMAIL_ADDRESS][DOMAIN_NAME]"
click link "Documents"
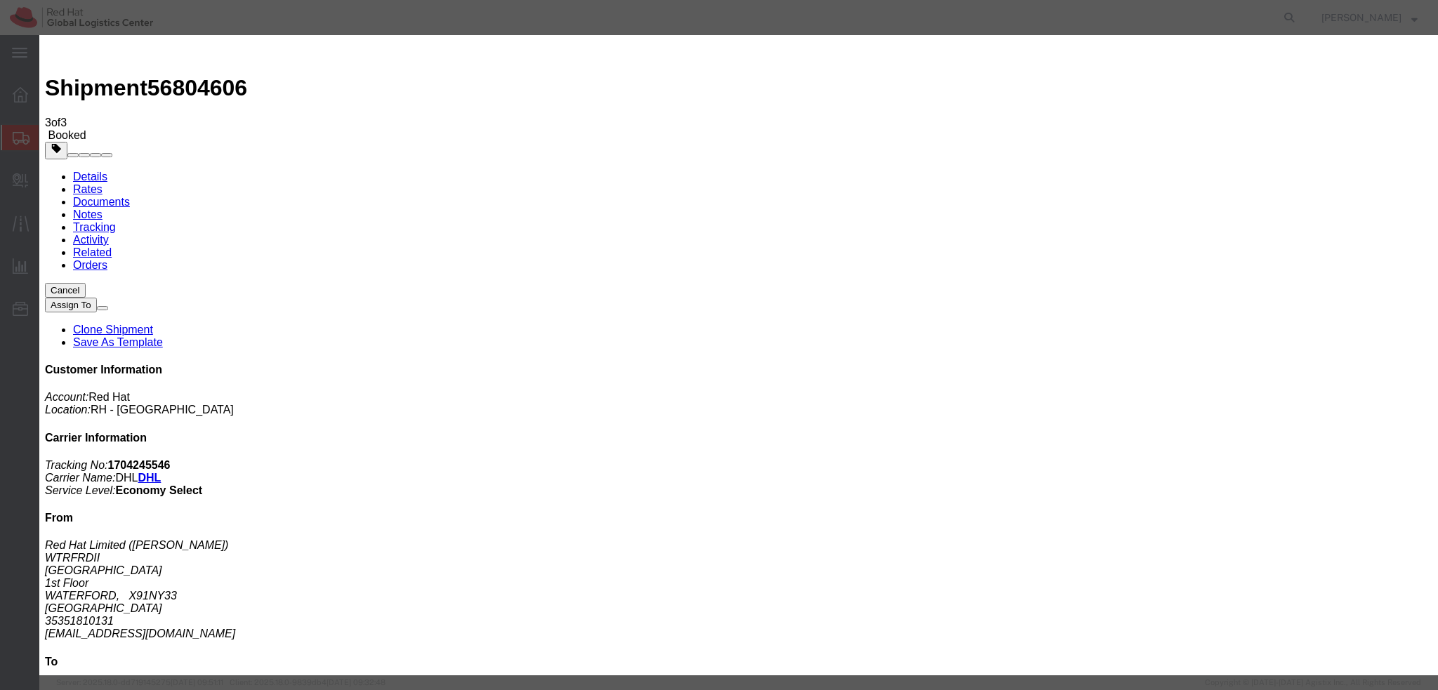
paste input "[EMAIL_ADDRESS][DOMAIN_NAME]"
type input "[EMAIL_ADDRESS][DOMAIN_NAME]"
paste textarea "Hi [PERSON_NAME], please find the label for your shipment to Ra'anana attached …"
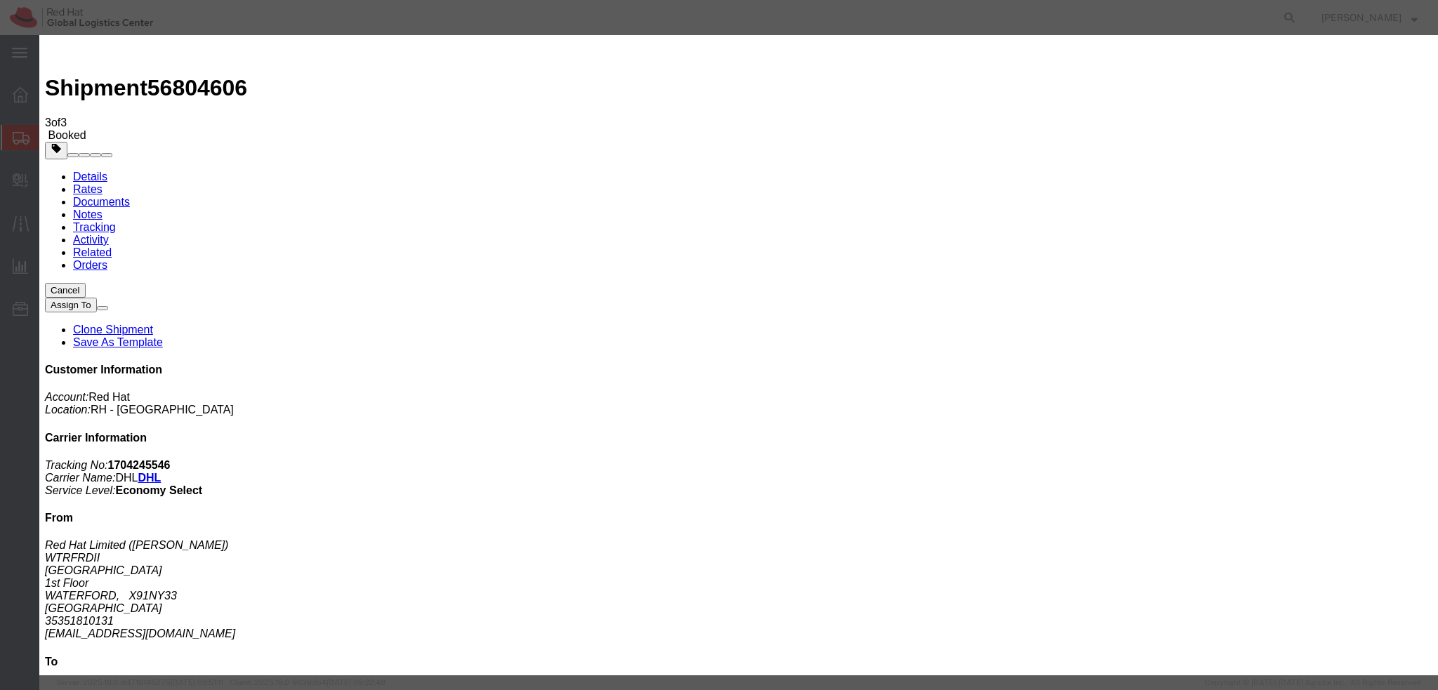
paste textarea "Please bring your package to the reception for the courier collection."
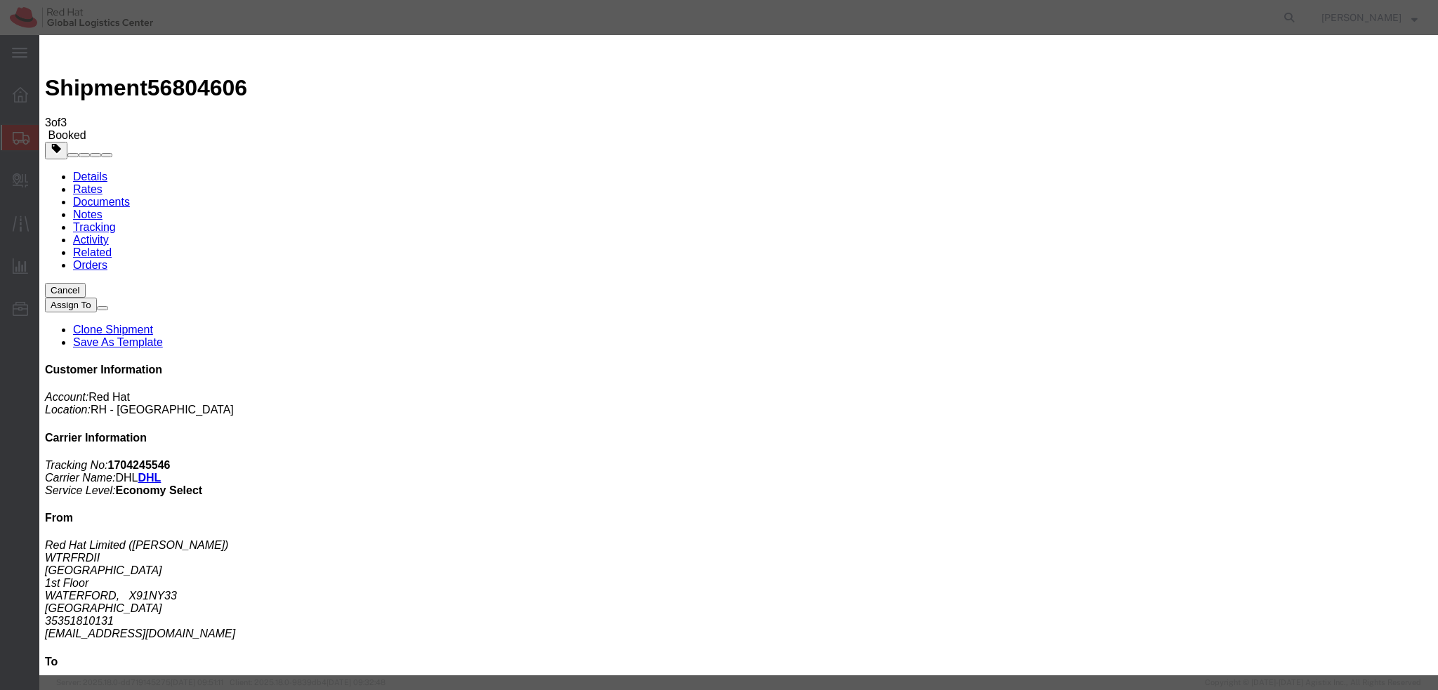
scroll to position [0, 0]
type textarea "Hi [PERSON_NAME], please find the label for your shipment to [GEOGRAPHIC_DATA] …"
paste input "[EMAIL_ADDRESS][DOMAIN_NAME]"
type input "[EMAIL_ADDRESS][DOMAIN_NAME]"
